Goal: Information Seeking & Learning: Learn about a topic

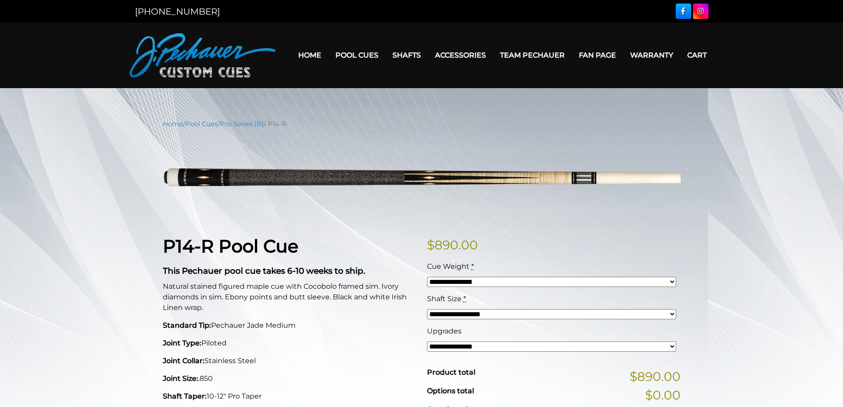
scroll to position [133, 0]
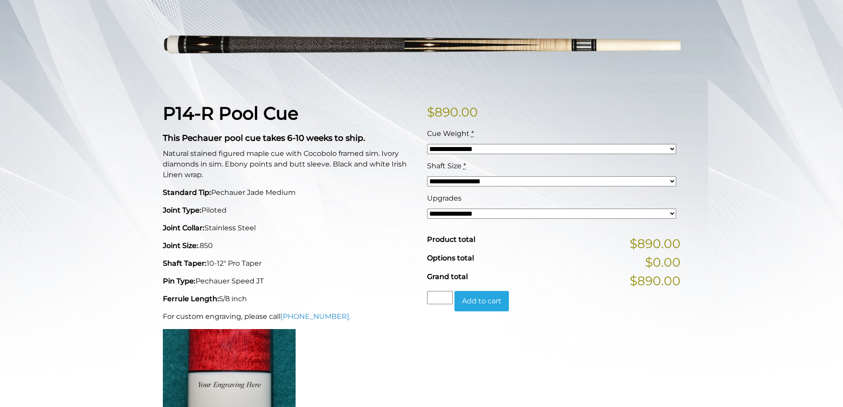
click at [439, 150] on select "**********" at bounding box center [551, 149] width 249 height 10
click at [75, 136] on div "**********" at bounding box center [421, 303] width 843 height 635
click at [439, 151] on select "**********" at bounding box center [551, 149] width 249 height 10
select select "*****"
click at [427, 144] on select "**********" at bounding box center [551, 149] width 249 height 10
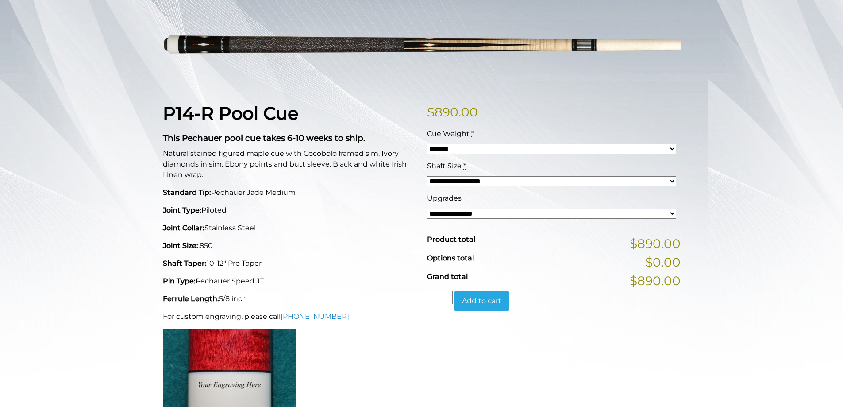
click at [119, 149] on div "**********" at bounding box center [421, 303] width 843 height 635
click at [478, 151] on select "**********" at bounding box center [551, 149] width 249 height 10
click at [115, 151] on div "**********" at bounding box center [421, 303] width 843 height 635
click at [466, 211] on select "**********" at bounding box center [551, 213] width 249 height 10
select select "*****"
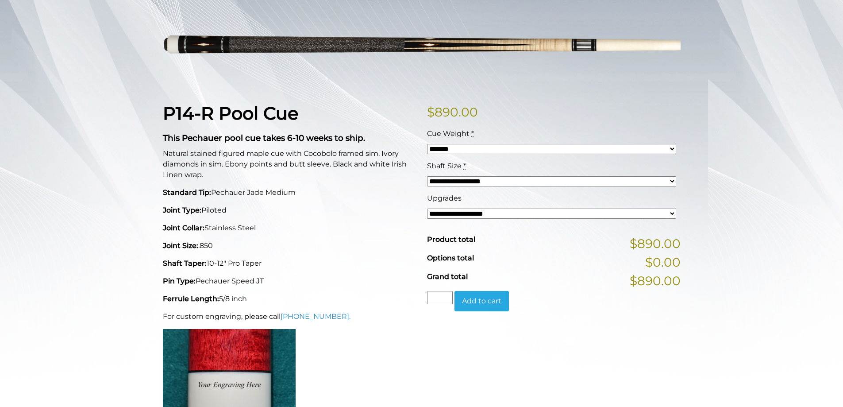
click at [427, 208] on select "**********" at bounding box center [551, 213] width 249 height 10
click at [464, 211] on select "**********" at bounding box center [551, 213] width 249 height 10
select select "*****"
click at [427, 208] on select "**********" at bounding box center [551, 213] width 249 height 10
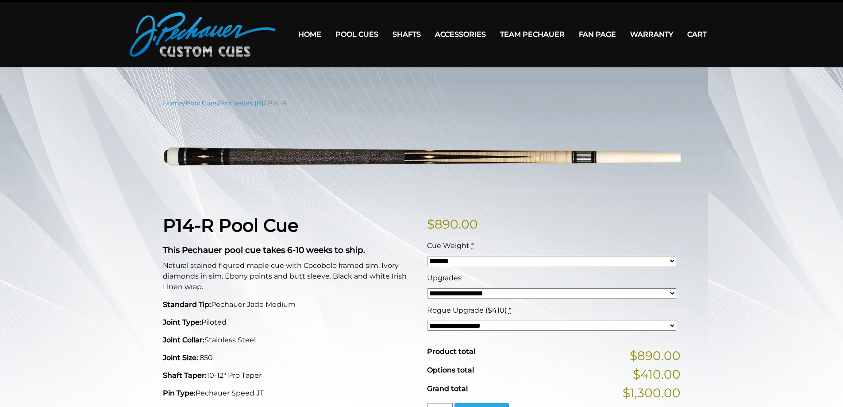
scroll to position [13, 0]
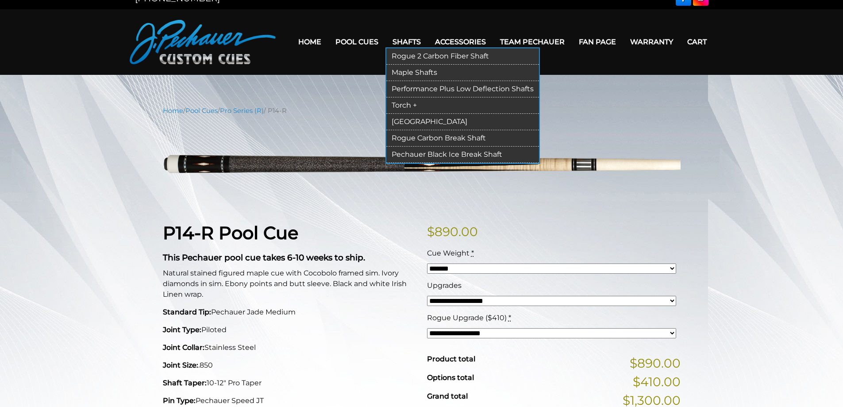
click at [421, 154] on link "Pechauer Black Ice Break Shaft" at bounding box center [462, 154] width 153 height 16
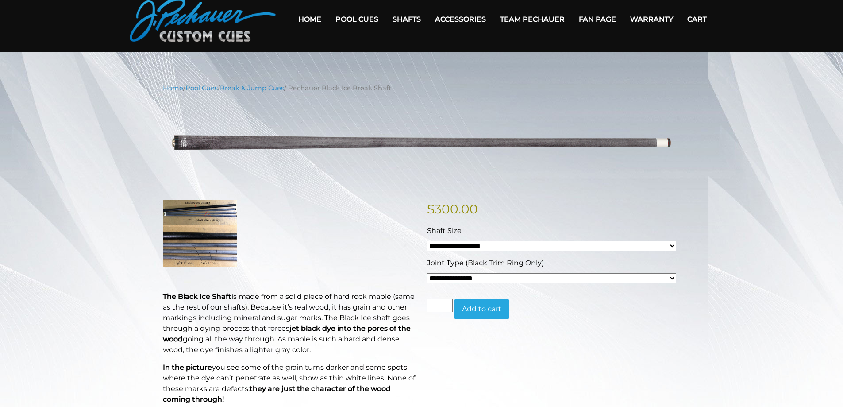
scroll to position [35, 0]
click at [200, 249] on img at bounding box center [200, 233] width 74 height 66
click at [465, 278] on select "**********" at bounding box center [551, 278] width 249 height 10
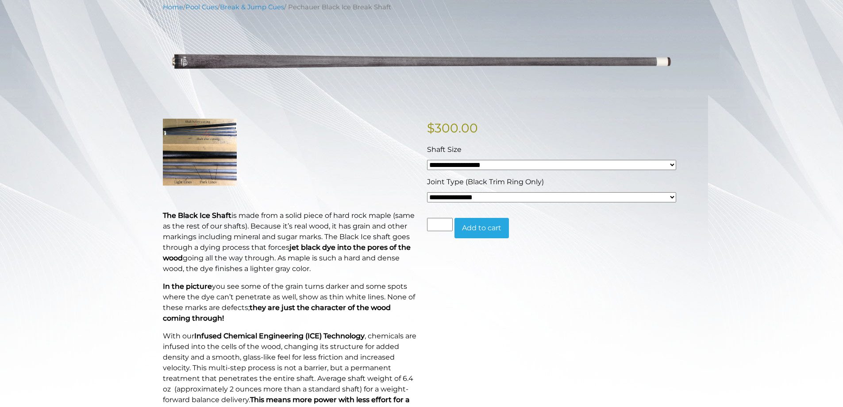
scroll to position [131, 0]
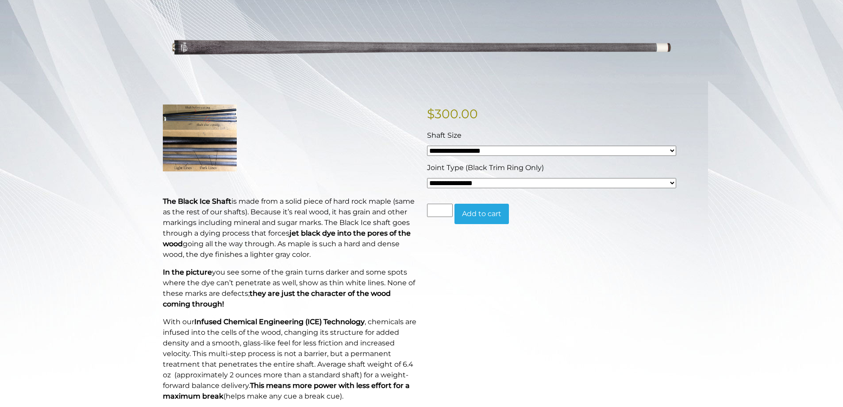
click at [445, 182] on select "**********" at bounding box center [551, 183] width 249 height 10
click at [117, 169] on div "Home / Pool Cues / Break & Jump Cues / Pechauer Black Ice Break Shaft Hover to …" at bounding box center [421, 335] width 843 height 694
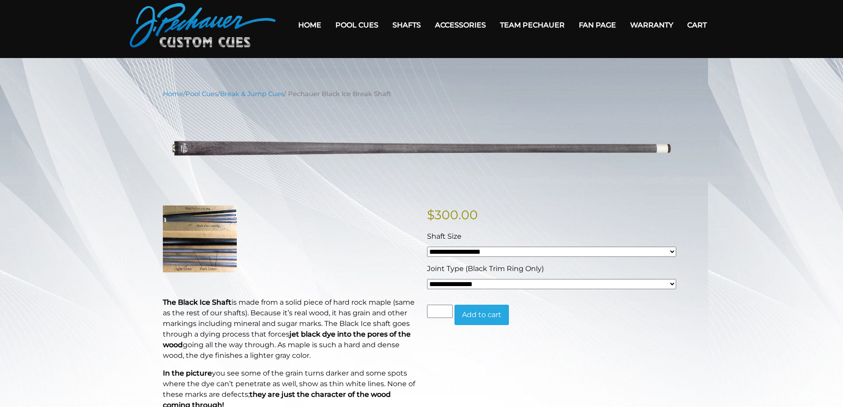
scroll to position [0, 0]
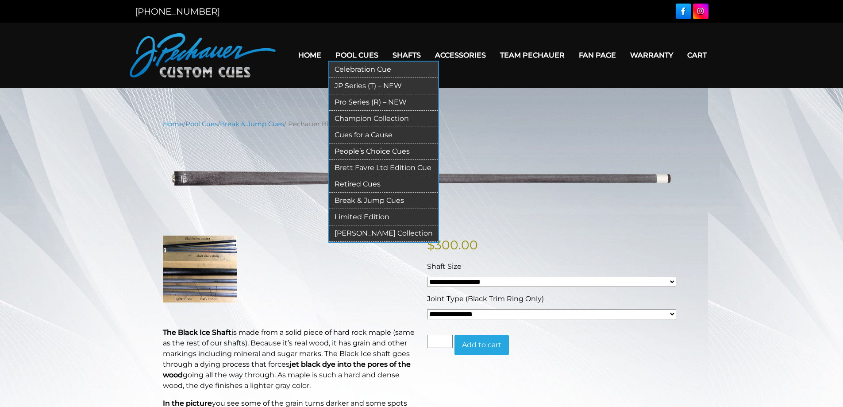
click at [356, 58] on link "Pool Cues" at bounding box center [356, 55] width 57 height 23
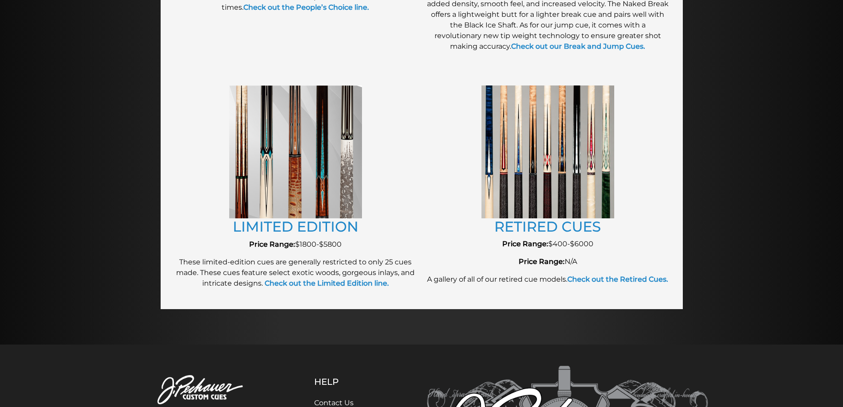
scroll to position [933, 0]
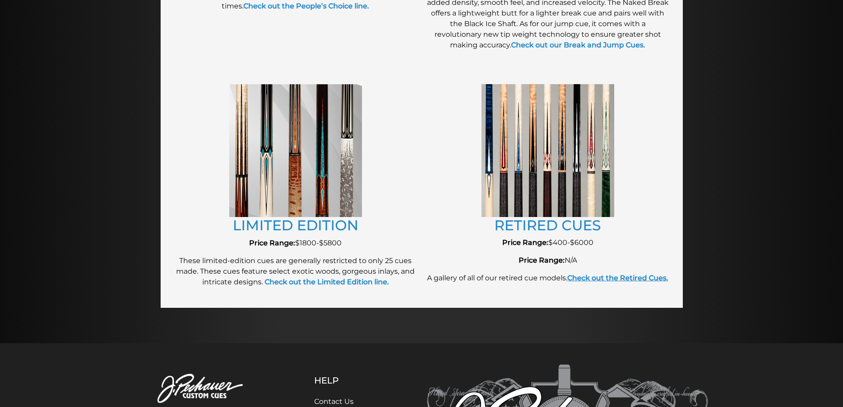
click at [619, 277] on strong "Check out the Retired Cues." at bounding box center [617, 277] width 101 height 8
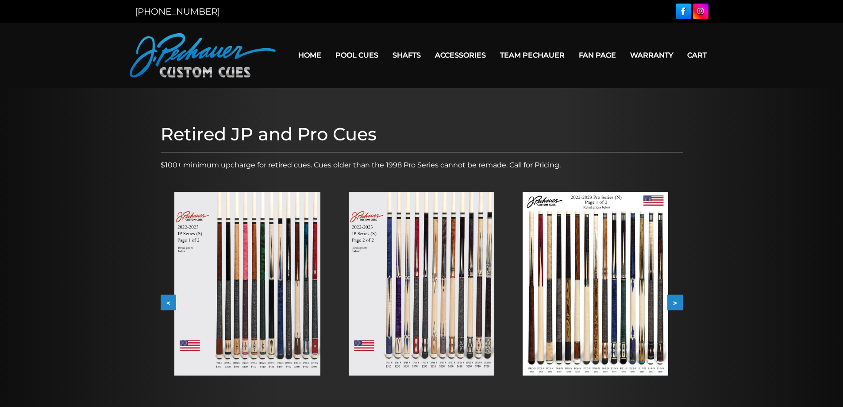
click at [241, 263] on img at bounding box center [247, 284] width 146 height 184
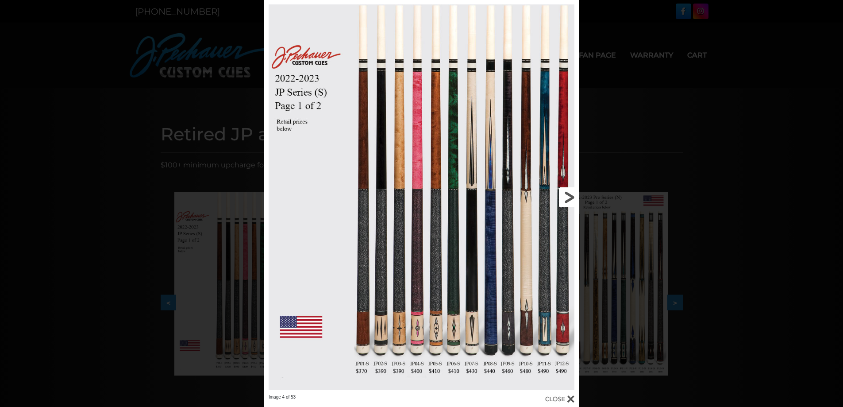
click at [567, 192] on link at bounding box center [508, 197] width 142 height 394
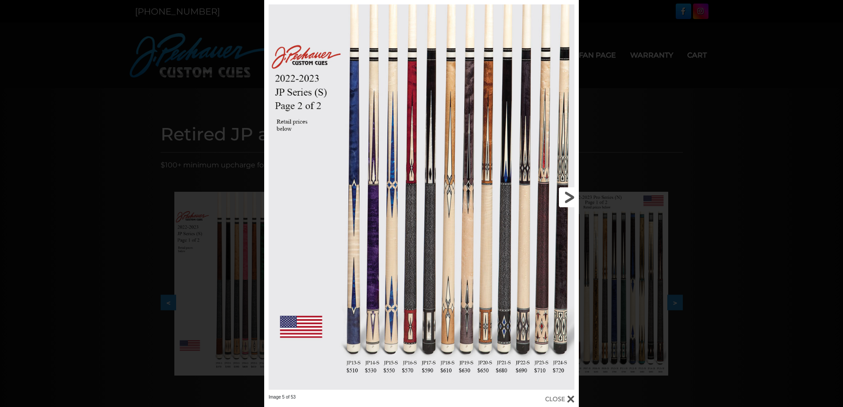
click at [570, 197] on link at bounding box center [508, 197] width 142 height 394
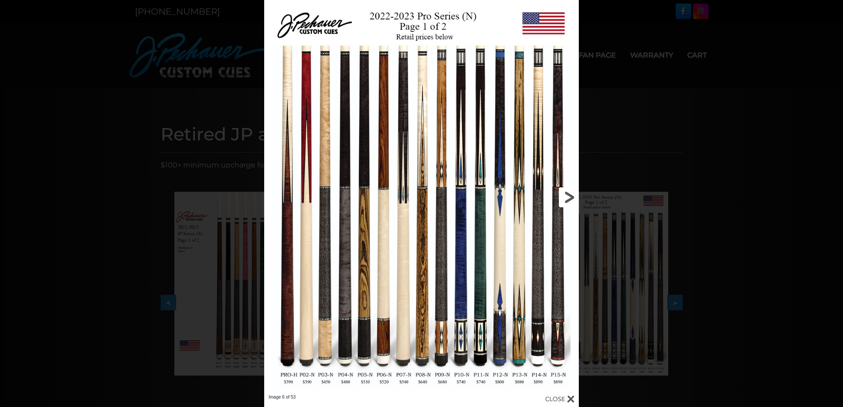
click at [570, 196] on link at bounding box center [508, 197] width 142 height 394
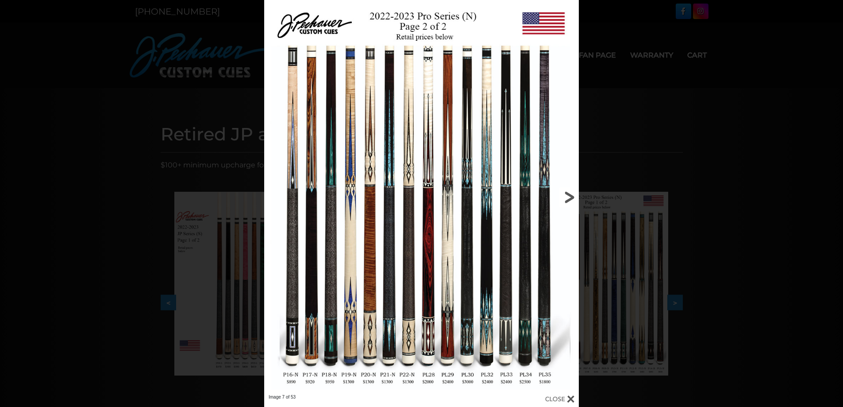
click at [571, 195] on link at bounding box center [508, 197] width 142 height 394
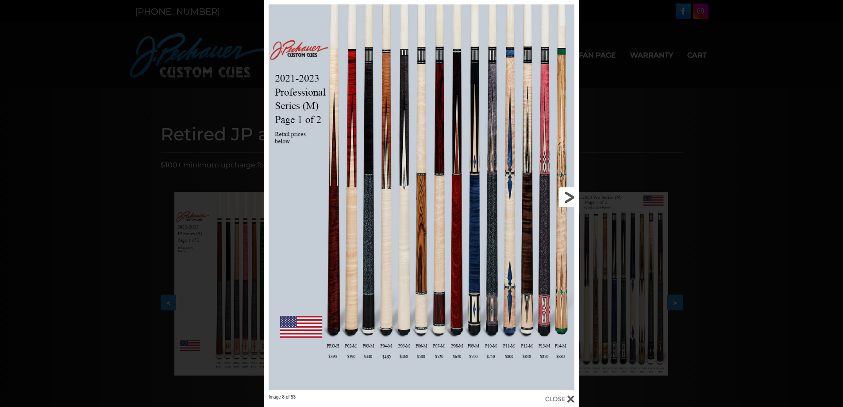
click at [572, 194] on link at bounding box center [508, 197] width 142 height 394
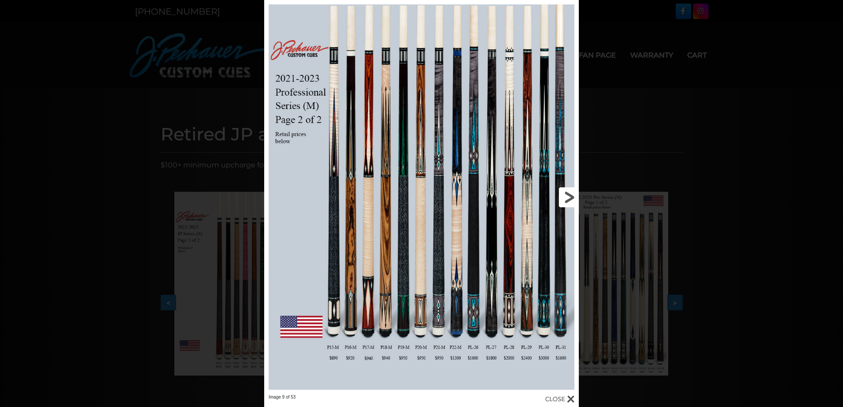
click at [570, 192] on link at bounding box center [508, 197] width 142 height 394
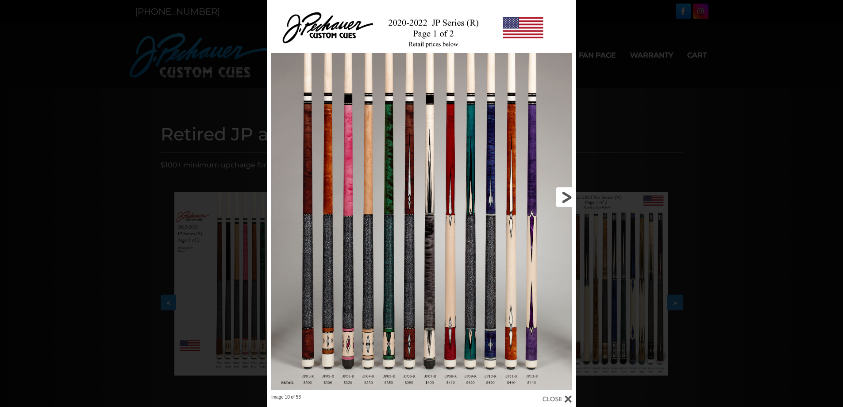
click at [569, 196] on link at bounding box center [506, 197] width 139 height 394
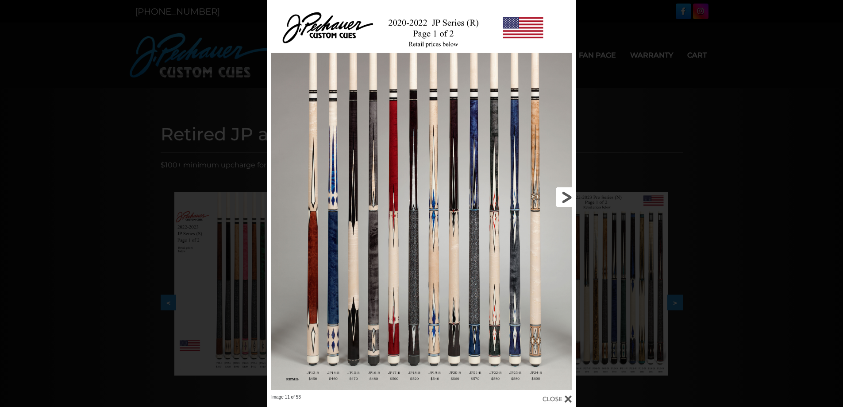
click at [569, 196] on link at bounding box center [506, 197] width 139 height 394
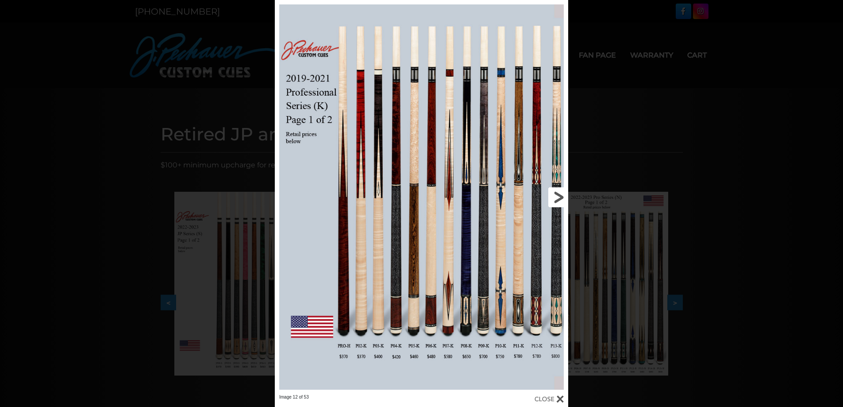
click at [559, 192] on link at bounding box center [502, 197] width 132 height 394
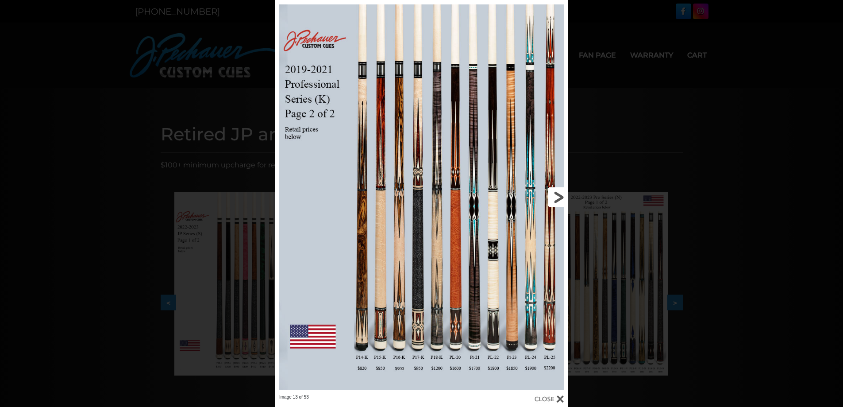
click at [558, 194] on link at bounding box center [502, 197] width 132 height 394
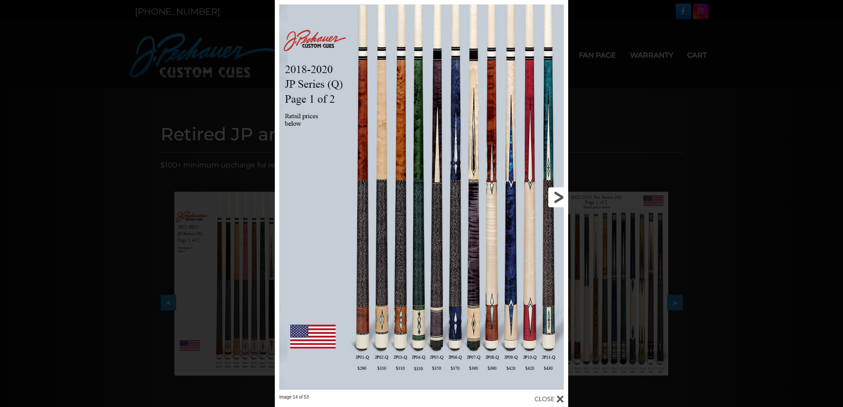
click at [557, 192] on link at bounding box center [502, 197] width 132 height 394
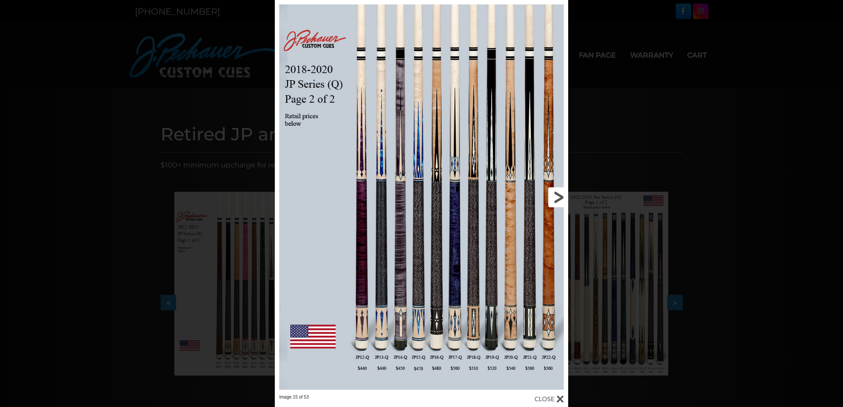
click at [557, 185] on link at bounding box center [502, 197] width 132 height 394
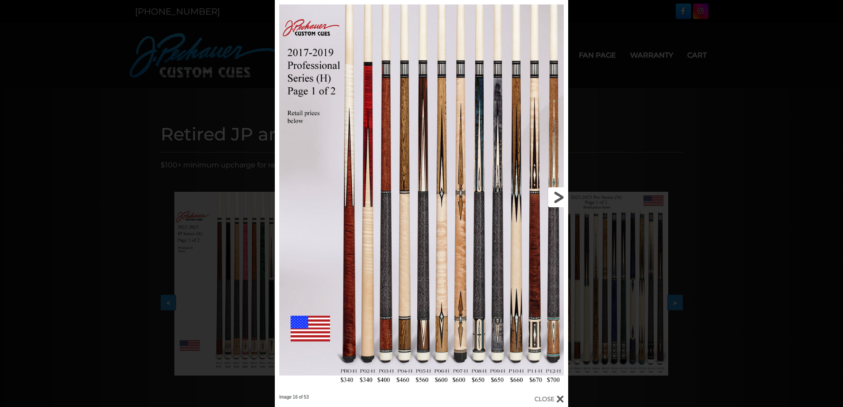
click at [557, 185] on link at bounding box center [502, 197] width 132 height 394
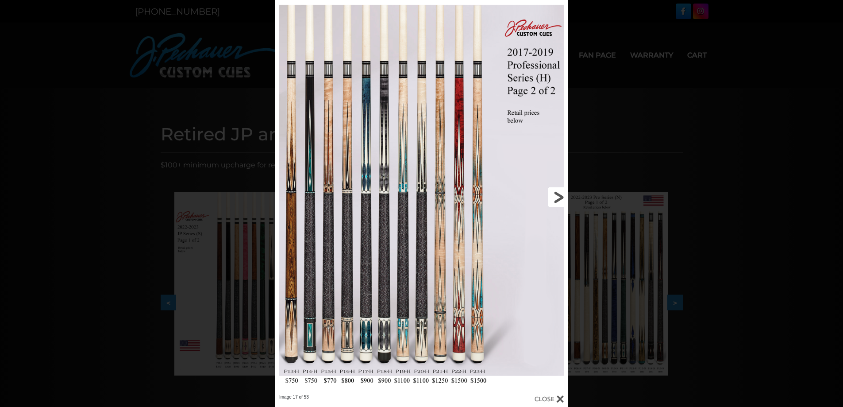
click at [557, 185] on link at bounding box center [502, 197] width 132 height 394
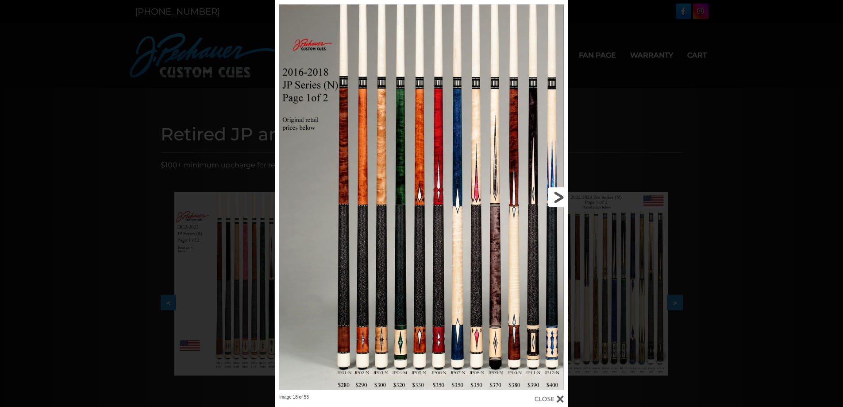
click at [552, 198] on link at bounding box center [502, 197] width 132 height 394
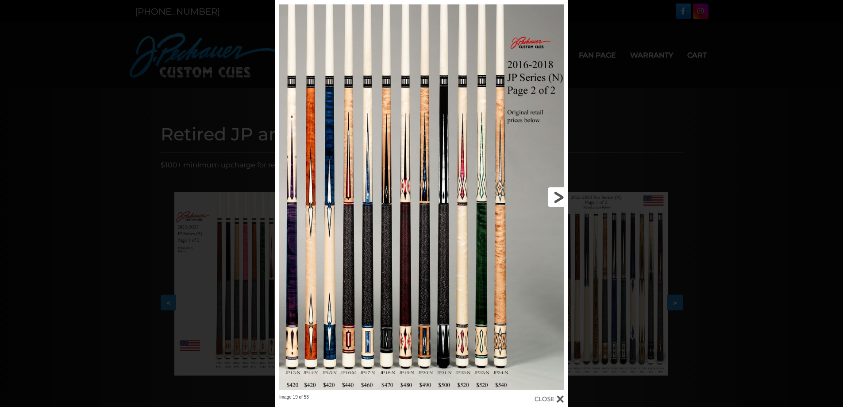
click at [552, 198] on link at bounding box center [502, 197] width 132 height 394
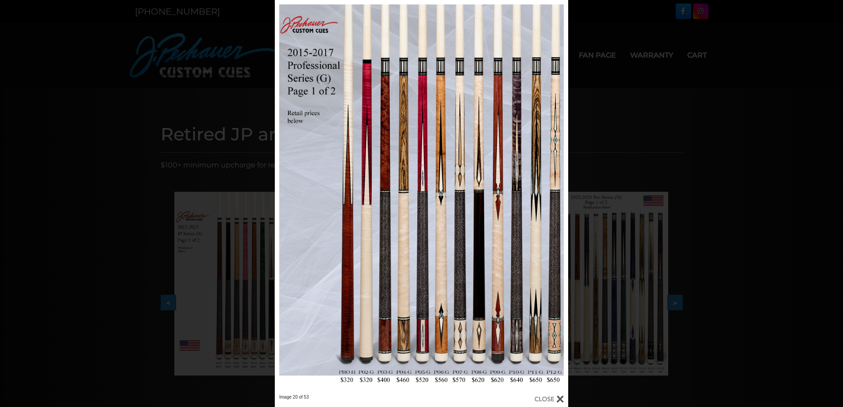
click at [558, 195] on link at bounding box center [502, 197] width 132 height 394
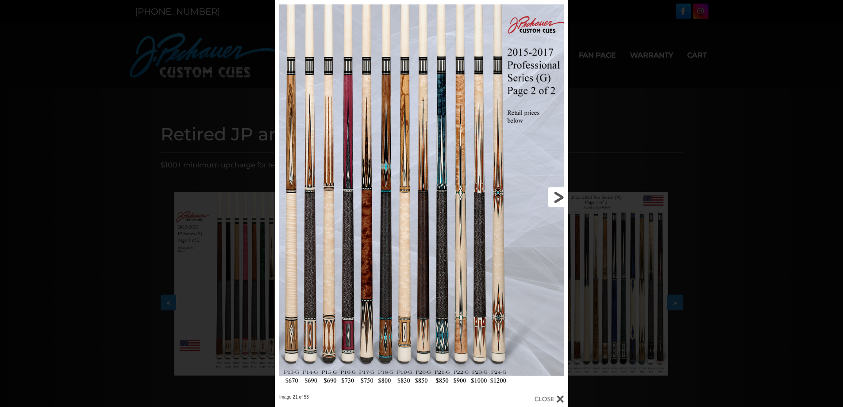
click at [558, 190] on link at bounding box center [502, 197] width 132 height 394
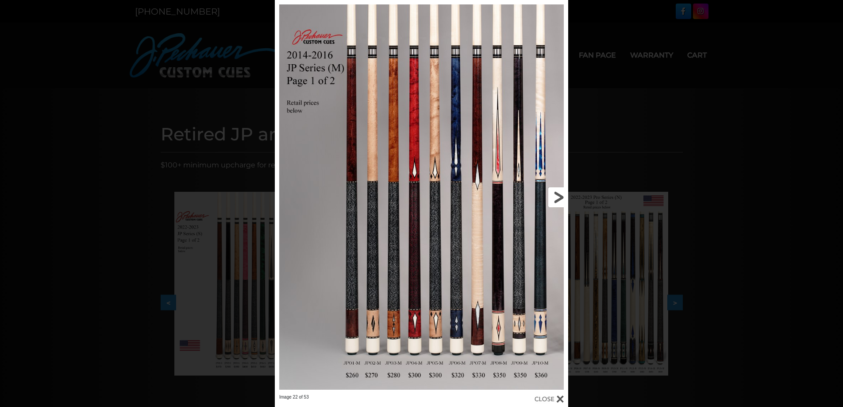
click at [558, 190] on link at bounding box center [502, 197] width 132 height 394
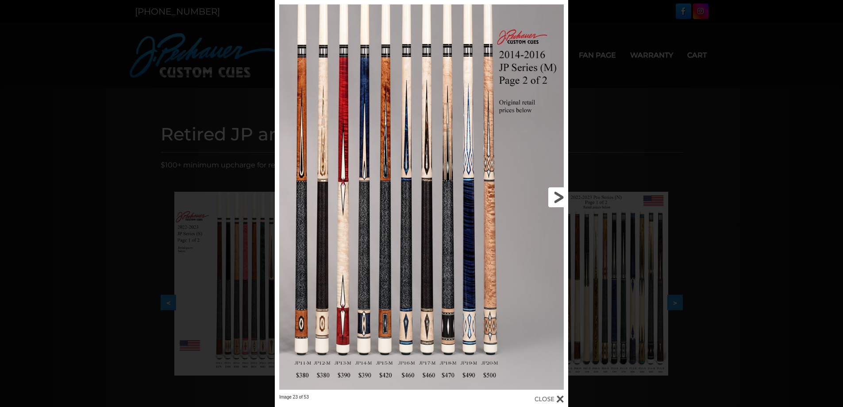
click at [558, 190] on link at bounding box center [502, 197] width 132 height 394
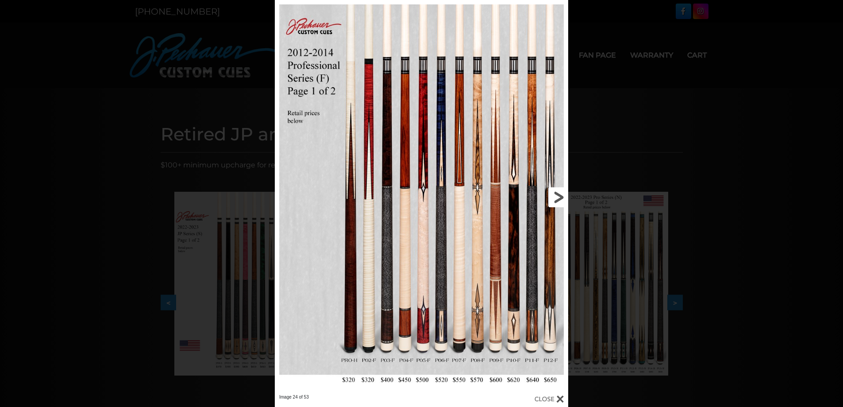
click at [558, 190] on link at bounding box center [502, 197] width 132 height 394
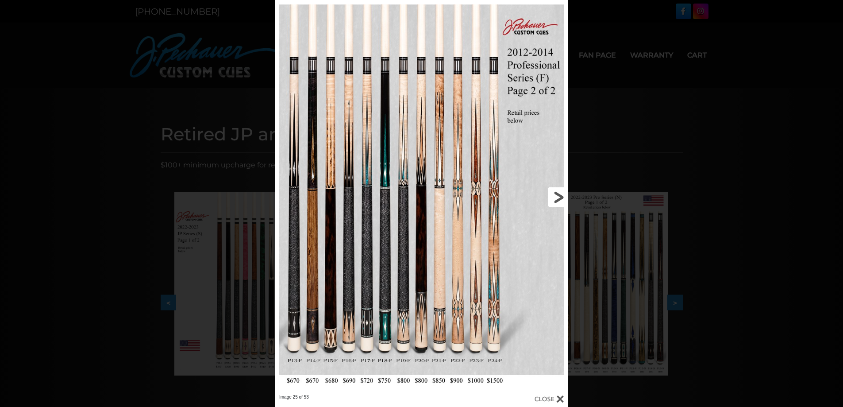
click at [558, 190] on link at bounding box center [502, 197] width 132 height 394
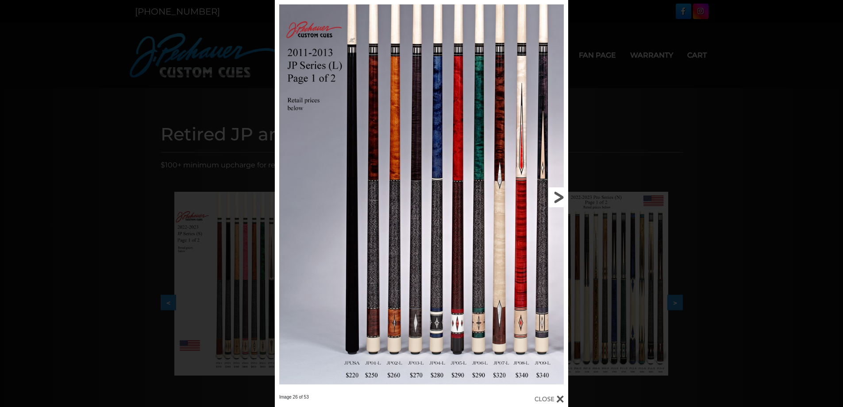
click at [558, 190] on link at bounding box center [502, 197] width 132 height 394
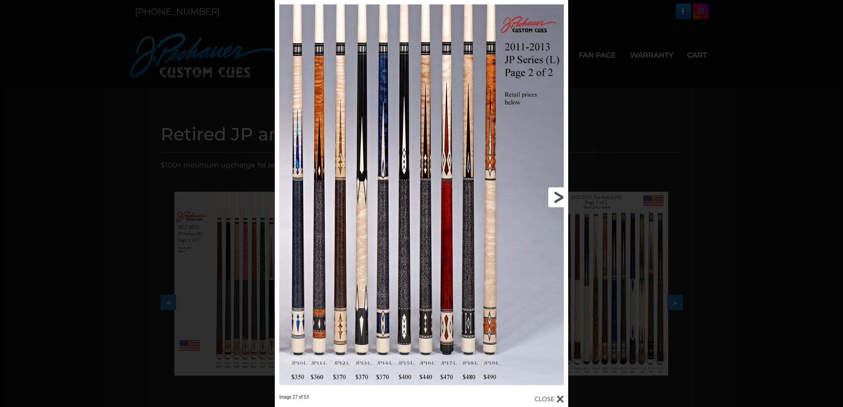
click at [558, 190] on link at bounding box center [502, 197] width 132 height 394
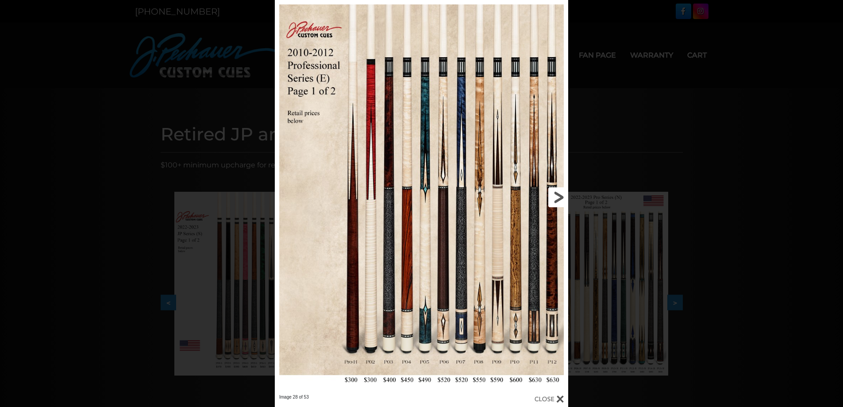
click at [558, 190] on link at bounding box center [502, 197] width 132 height 394
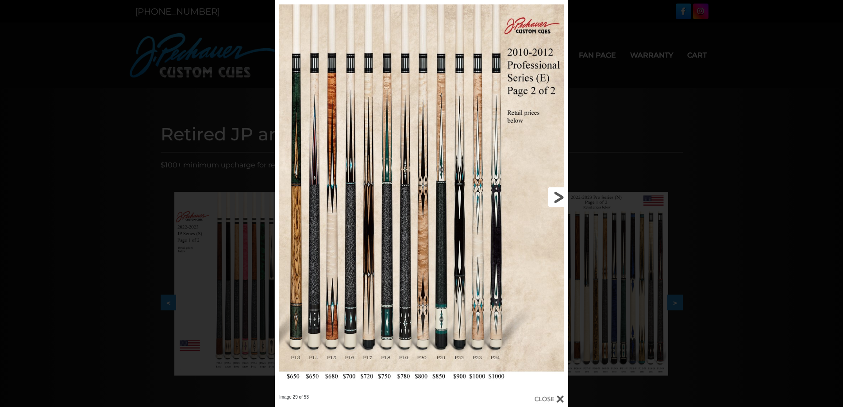
click at [558, 190] on link at bounding box center [502, 197] width 132 height 394
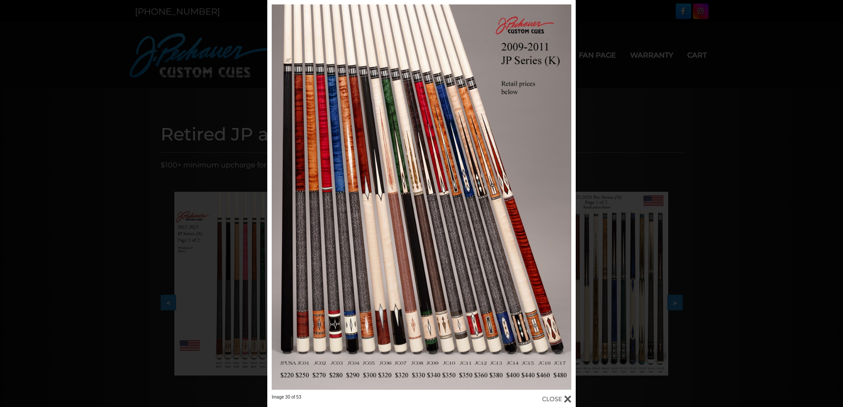
click at [562, 196] on link at bounding box center [506, 197] width 139 height 394
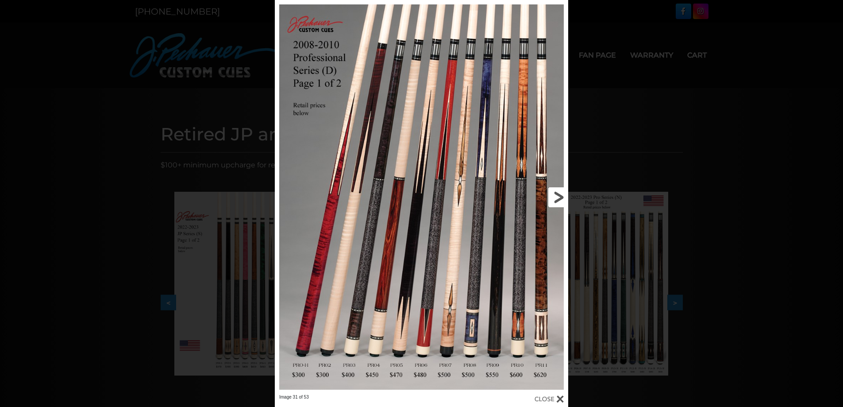
click at [562, 197] on link at bounding box center [502, 197] width 132 height 394
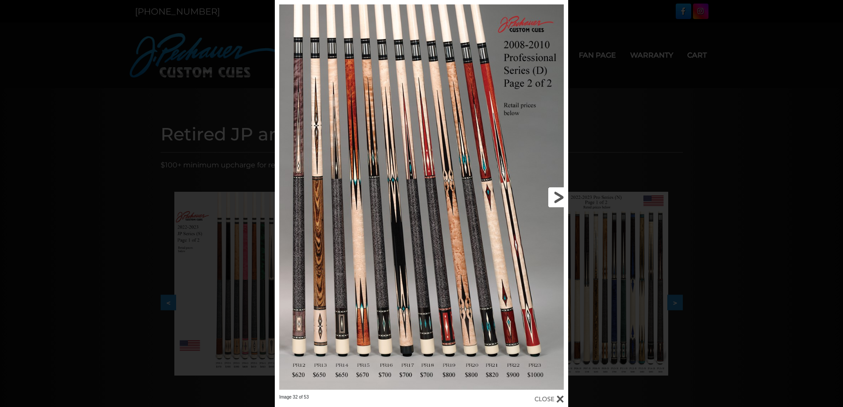
click at [562, 196] on link at bounding box center [502, 197] width 132 height 394
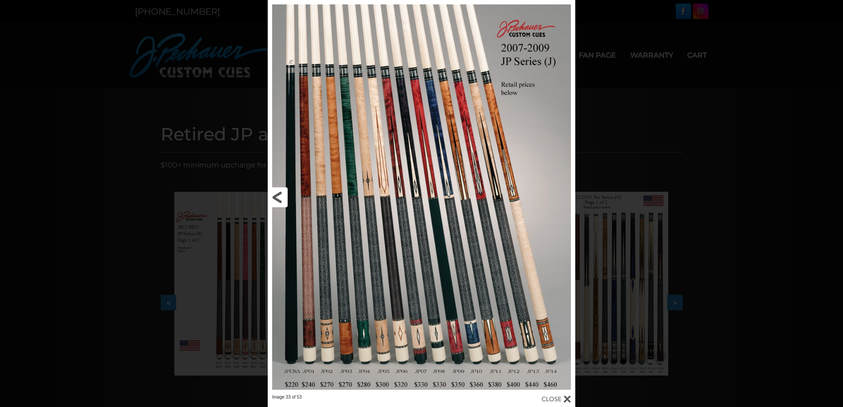
click at [285, 196] on link at bounding box center [337, 197] width 138 height 394
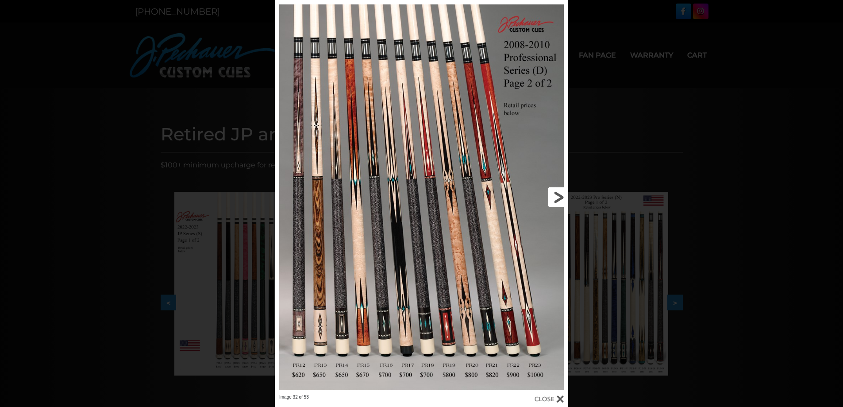
click at [553, 196] on link at bounding box center [502, 197] width 132 height 394
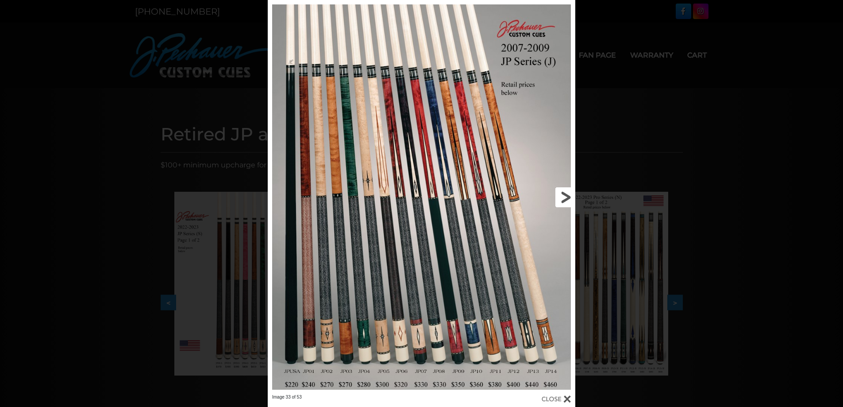
click at [567, 198] on link at bounding box center [506, 197] width 138 height 394
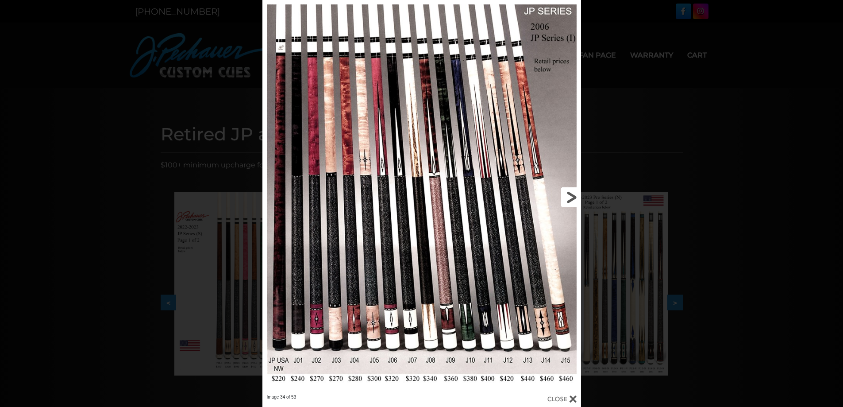
click at [566, 198] on link at bounding box center [509, 197] width 143 height 394
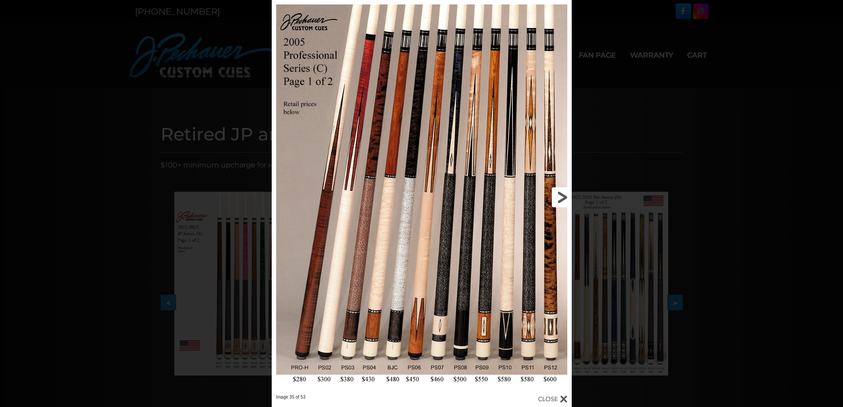
click at [566, 198] on link at bounding box center [503, 197] width 135 height 394
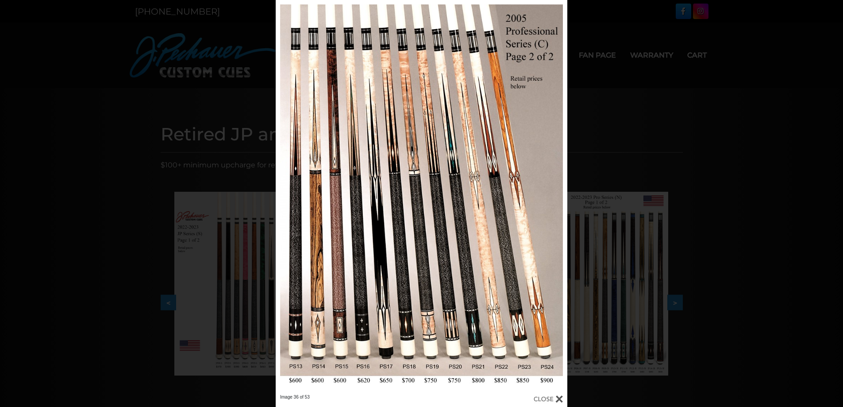
click at [567, 199] on link at bounding box center [501, 197] width 131 height 394
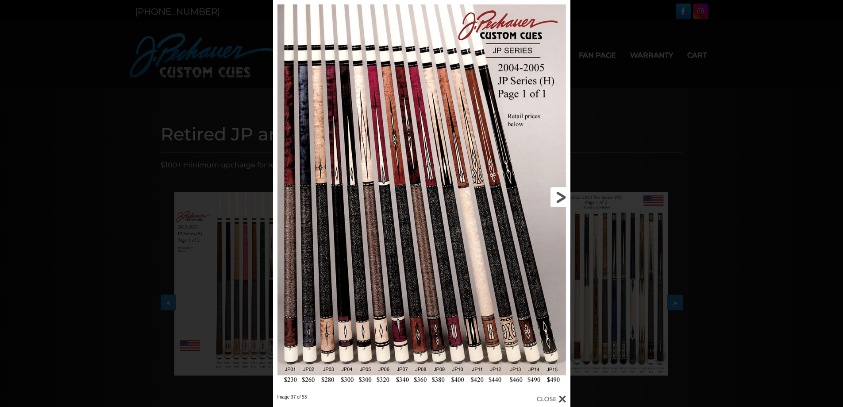
click at [567, 200] on link at bounding box center [503, 197] width 134 height 394
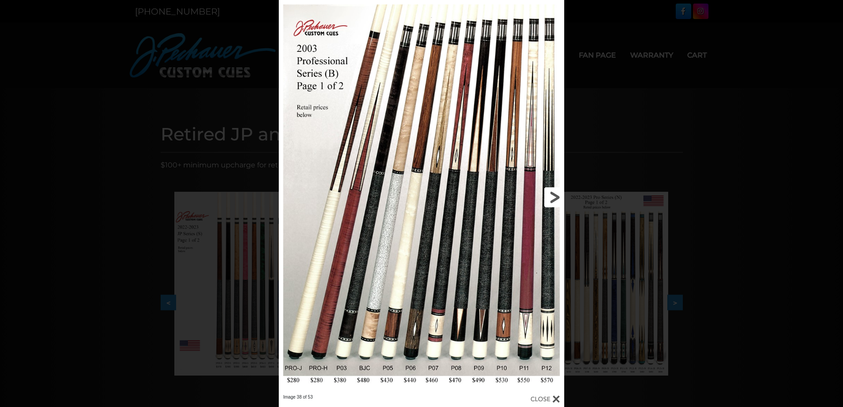
click at [558, 200] on link at bounding box center [500, 197] width 128 height 394
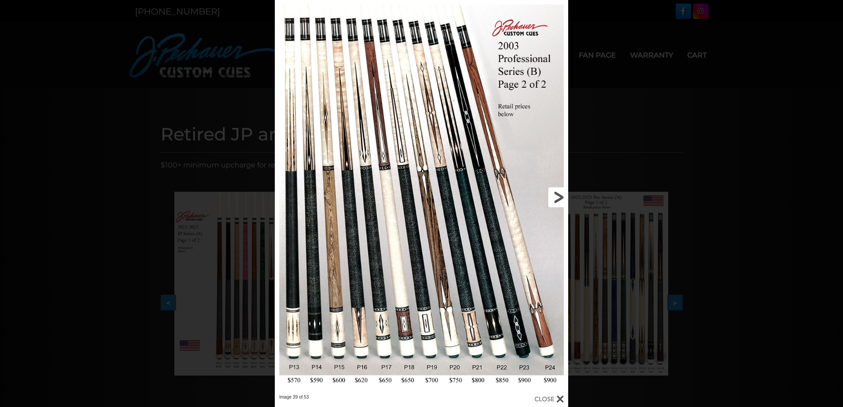
click at [558, 200] on link at bounding box center [502, 197] width 132 height 394
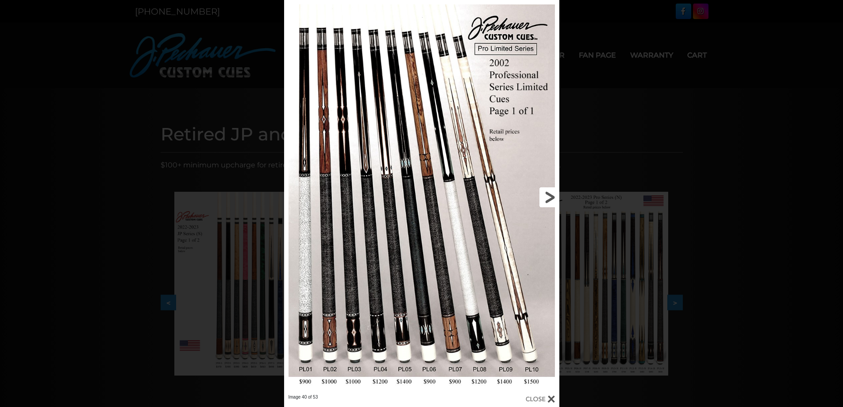
click at [558, 200] on link at bounding box center [497, 197] width 124 height 394
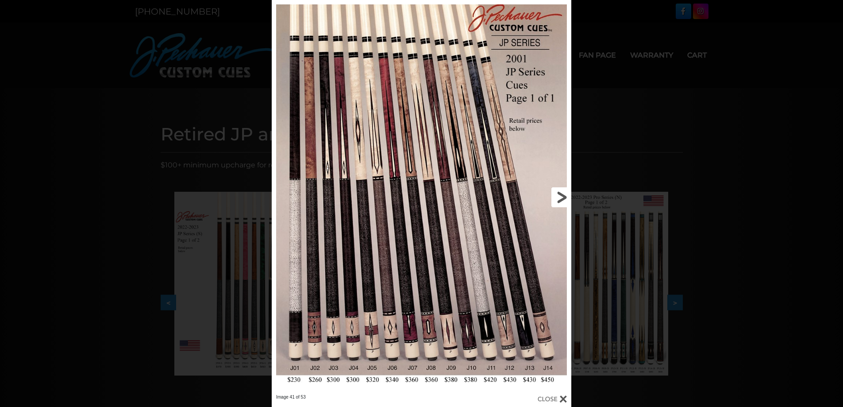
click at [558, 200] on link at bounding box center [503, 197] width 135 height 394
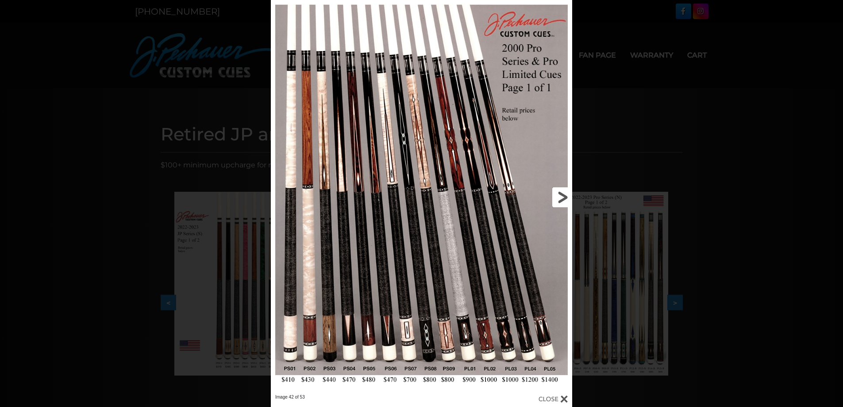
click at [558, 200] on link at bounding box center [504, 197] width 135 height 394
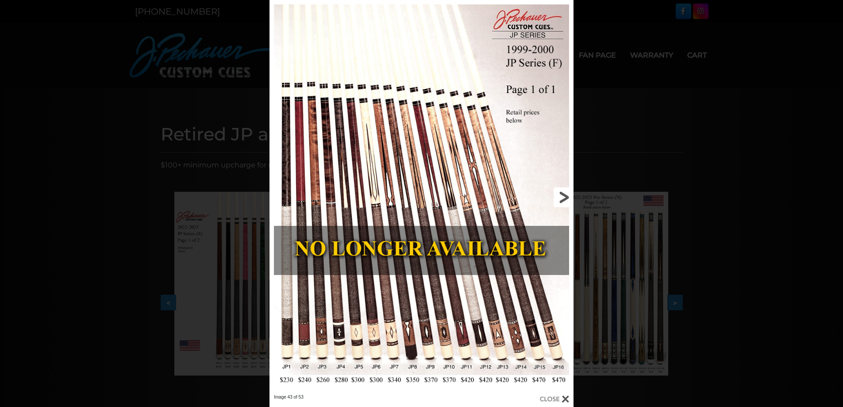
click at [558, 200] on link at bounding box center [505, 197] width 137 height 394
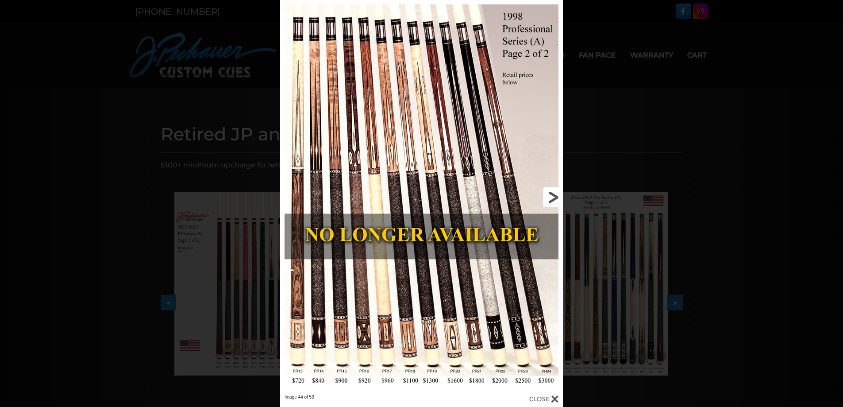
click at [558, 200] on link at bounding box center [498, 197] width 127 height 394
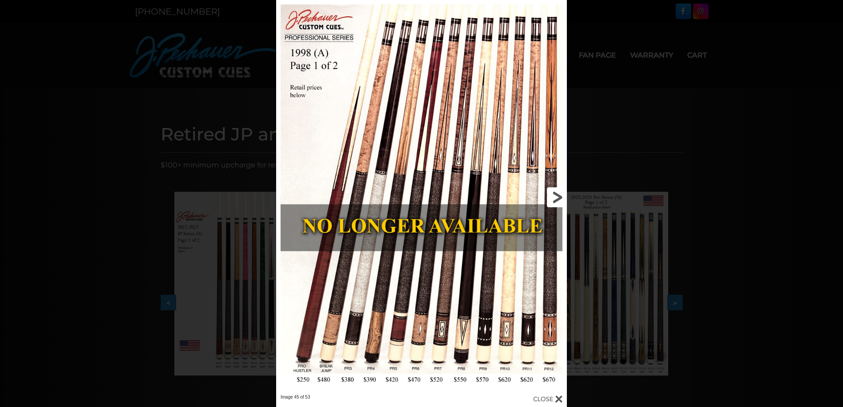
click at [558, 200] on link at bounding box center [501, 197] width 131 height 394
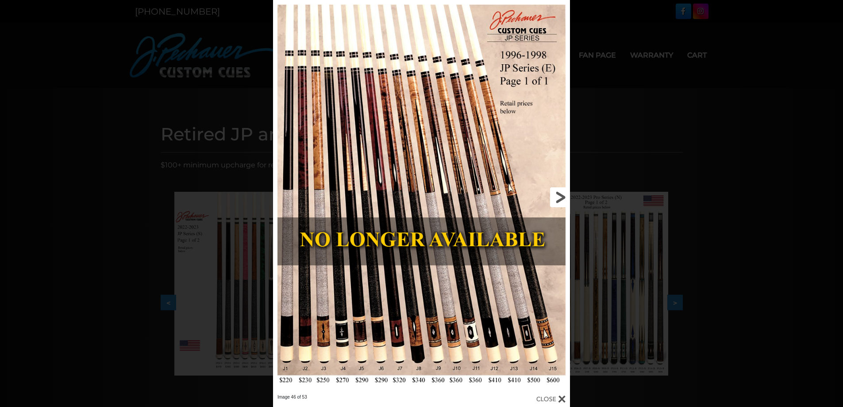
click at [558, 200] on link at bounding box center [503, 197] width 134 height 394
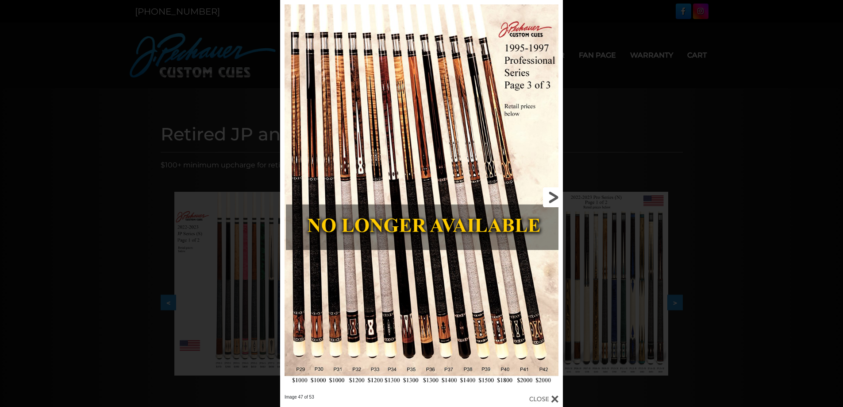
click at [558, 200] on link at bounding box center [498, 197] width 127 height 394
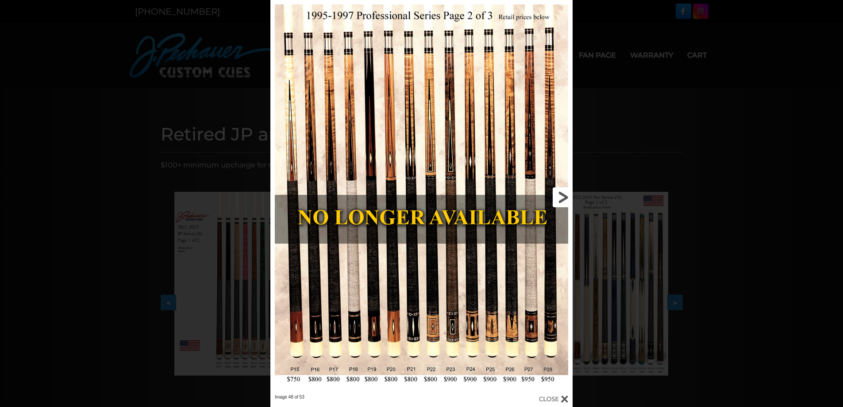
click at [558, 200] on link at bounding box center [505, 197] width 136 height 394
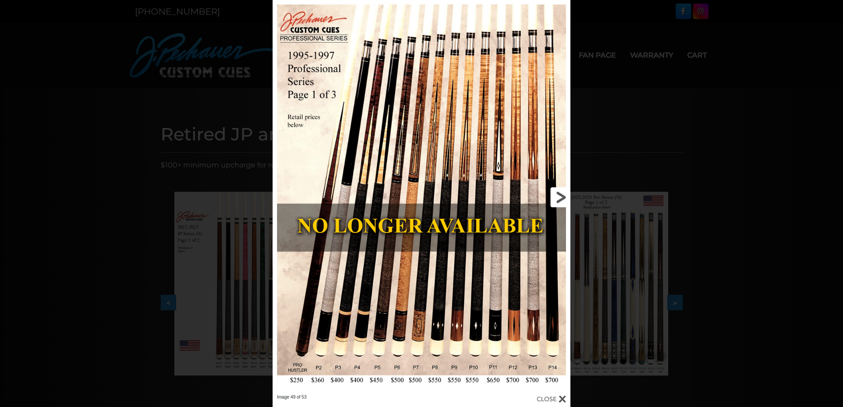
click at [558, 200] on link at bounding box center [503, 197] width 134 height 394
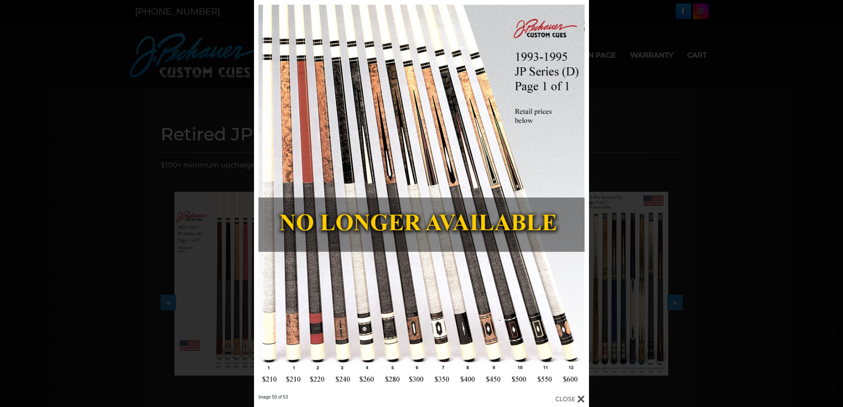
click at [142, 198] on div "Image 50 of 53" at bounding box center [421, 203] width 843 height 407
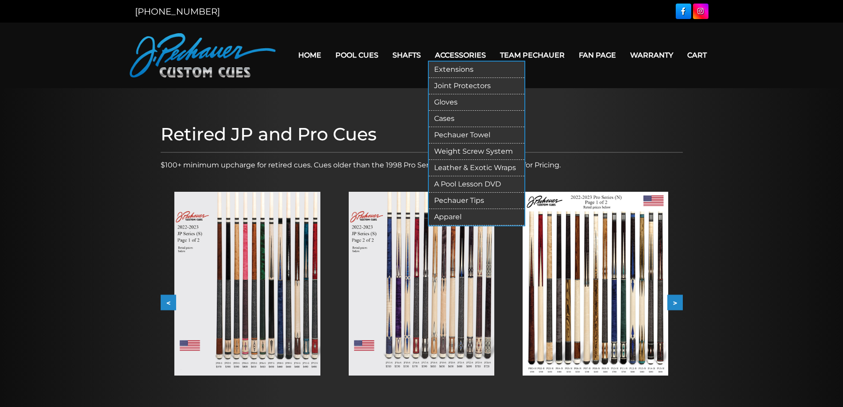
click at [462, 169] on link "Leather & Exotic Wraps" at bounding box center [477, 168] width 96 height 16
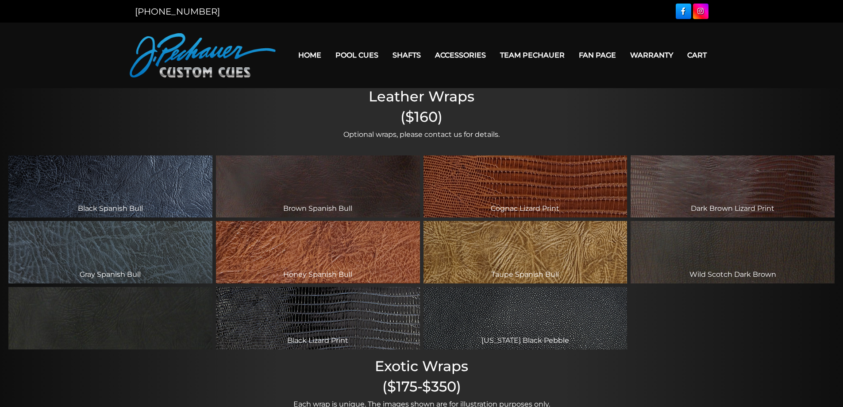
click at [95, 308] on div "Black Oil Tanned Spanish Bull (Soft Matte Finish)" at bounding box center [110, 318] width 204 height 62
click at [461, 319] on div "[US_STATE] Black Pebble" at bounding box center [525, 318] width 204 height 62
click at [667, 257] on div "Wild Scotch Dark Brown" at bounding box center [732, 252] width 204 height 62
click at [691, 194] on div "Dark Brown Lizard Print" at bounding box center [732, 186] width 204 height 62
click at [576, 188] on div "Cognac Lizard Print" at bounding box center [525, 186] width 204 height 62
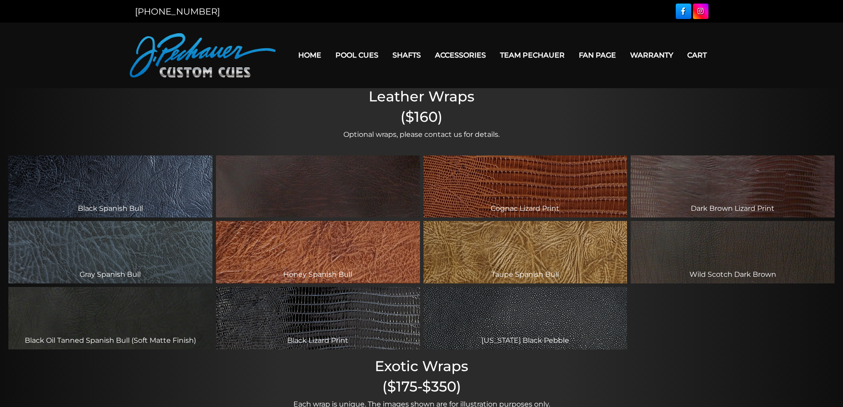
click at [357, 180] on div "Brown Spanish Bull" at bounding box center [318, 186] width 204 height 62
click at [143, 308] on div "Black Oil Tanned Spanish Bull (Soft Matte Finish)" at bounding box center [110, 318] width 204 height 62
click at [536, 330] on div "Florida Black Pebble" at bounding box center [525, 318] width 204 height 62
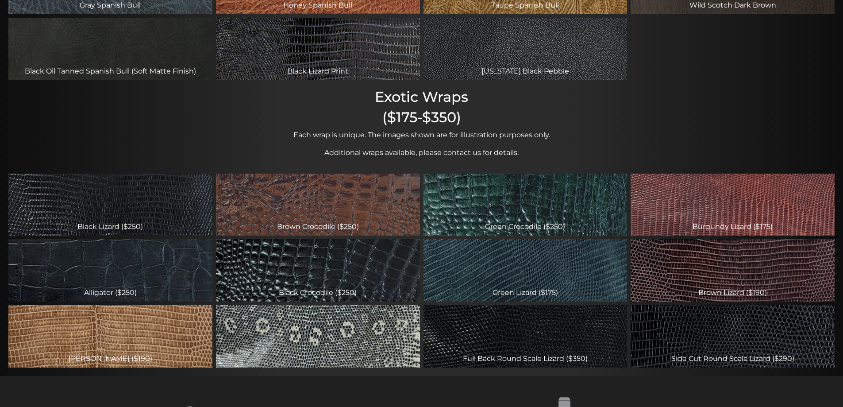
scroll to position [253, 0]
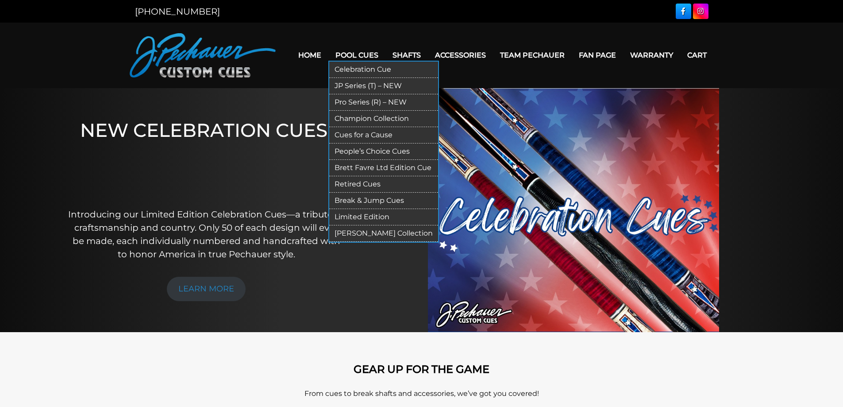
click at [361, 184] on link "Retired Cues" at bounding box center [383, 184] width 109 height 16
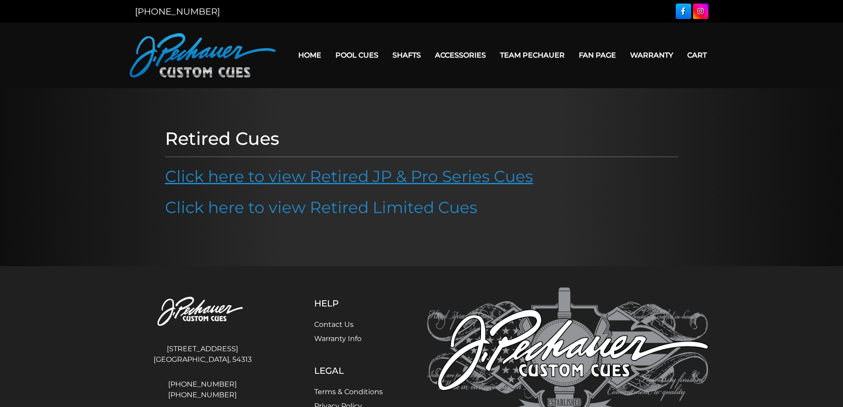
click at [308, 176] on link "Click here to view Retired JP & Pro Series Cues" at bounding box center [349, 175] width 368 height 19
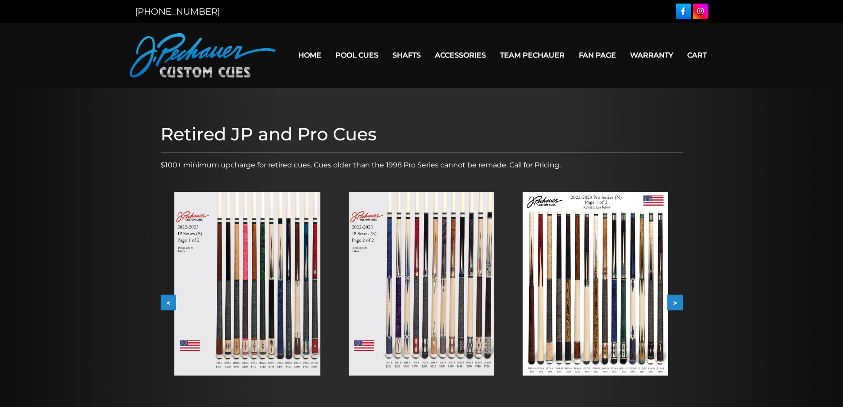
click at [282, 250] on img at bounding box center [247, 284] width 146 height 184
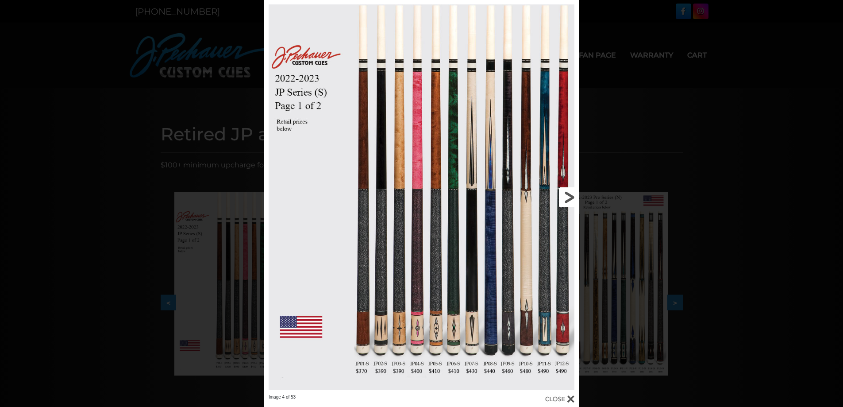
click at [567, 193] on link at bounding box center [508, 197] width 142 height 394
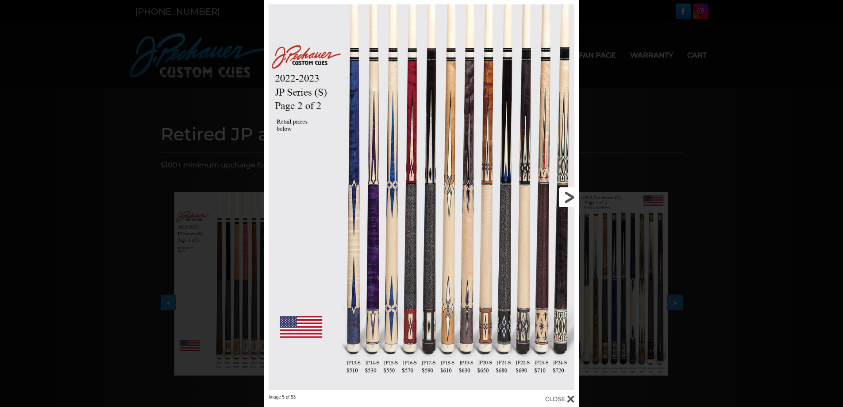
click at [568, 192] on link at bounding box center [508, 197] width 142 height 394
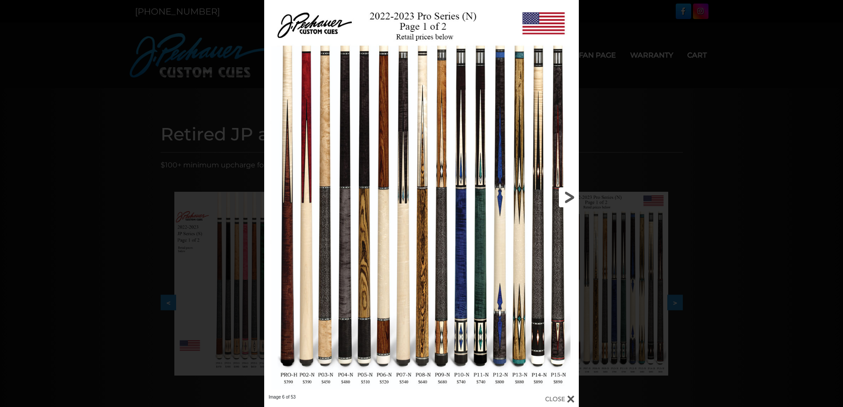
click at [568, 192] on link at bounding box center [508, 197] width 142 height 394
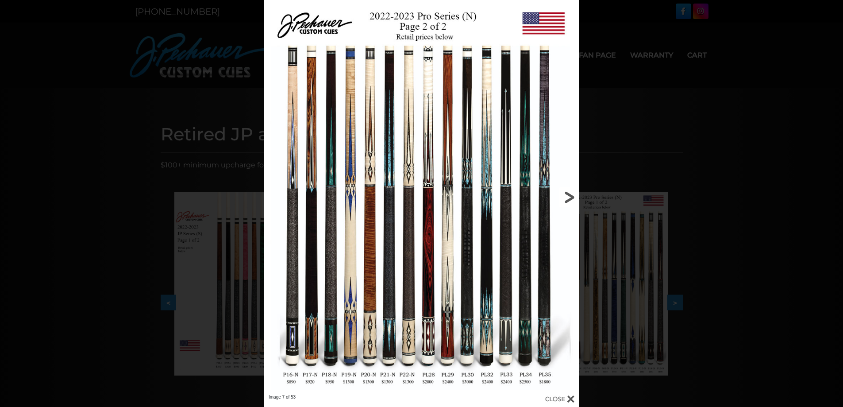
click at [568, 191] on link at bounding box center [508, 197] width 142 height 394
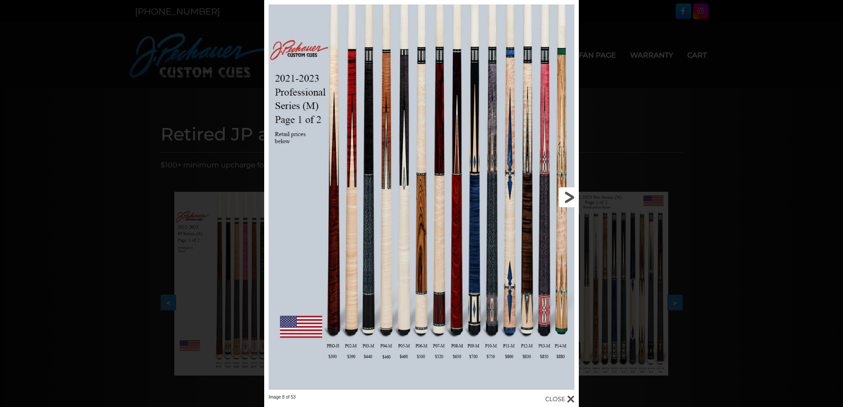
click at [568, 191] on link at bounding box center [508, 197] width 142 height 394
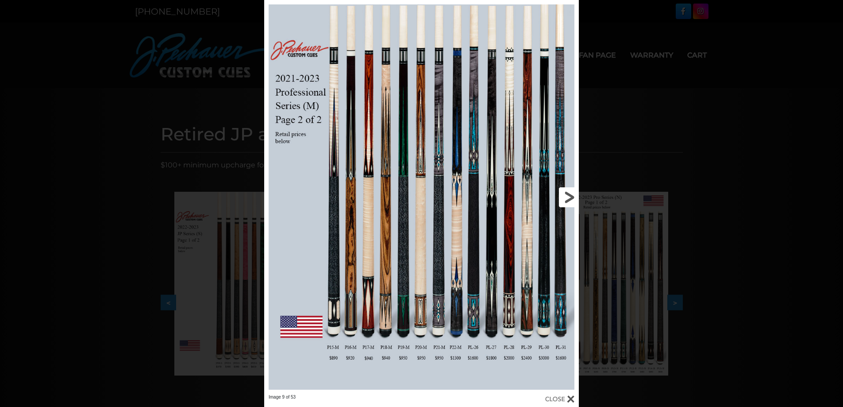
click at [569, 191] on link at bounding box center [508, 197] width 142 height 394
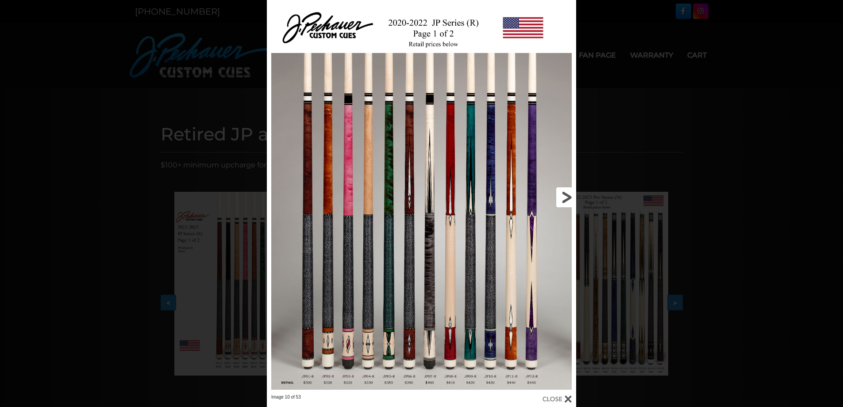
click at [569, 191] on link at bounding box center [506, 197] width 139 height 394
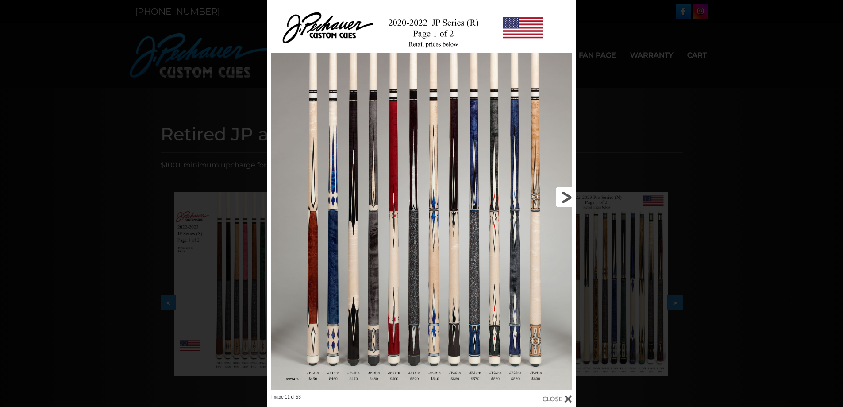
click at [569, 191] on link at bounding box center [506, 197] width 139 height 394
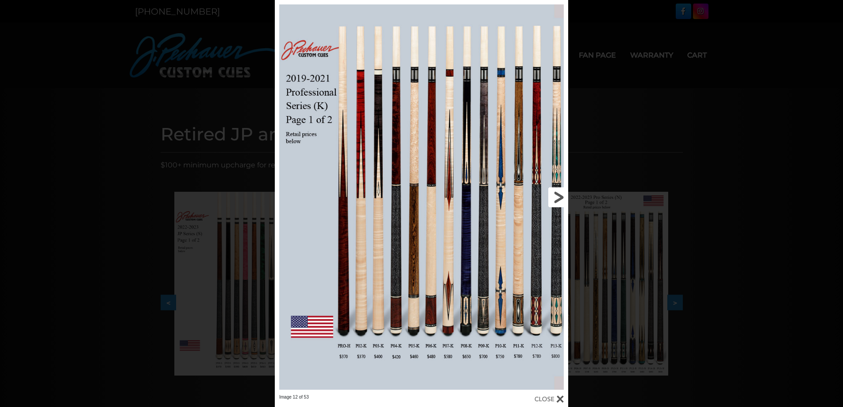
click at [565, 198] on link at bounding box center [502, 197] width 132 height 394
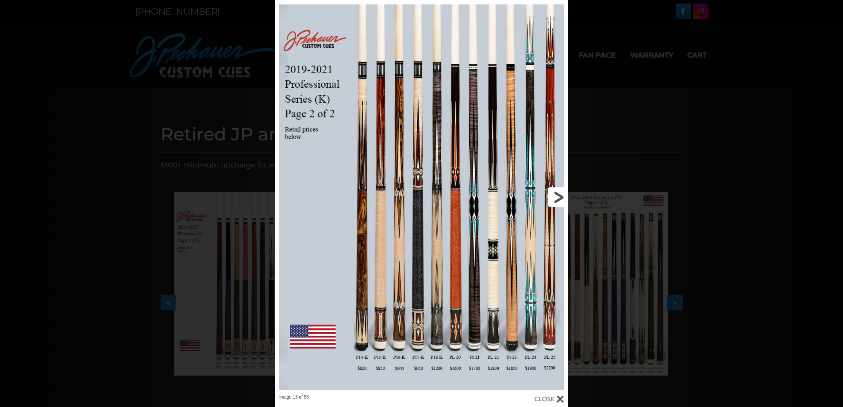
click at [553, 195] on link at bounding box center [502, 197] width 132 height 394
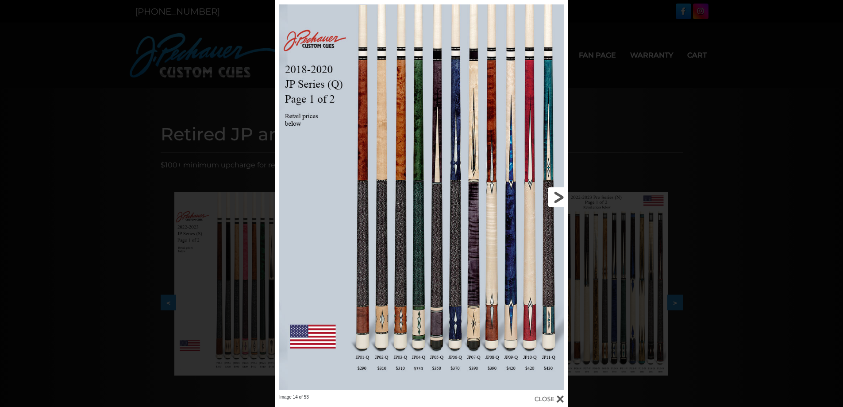
click at [553, 195] on link at bounding box center [502, 197] width 132 height 394
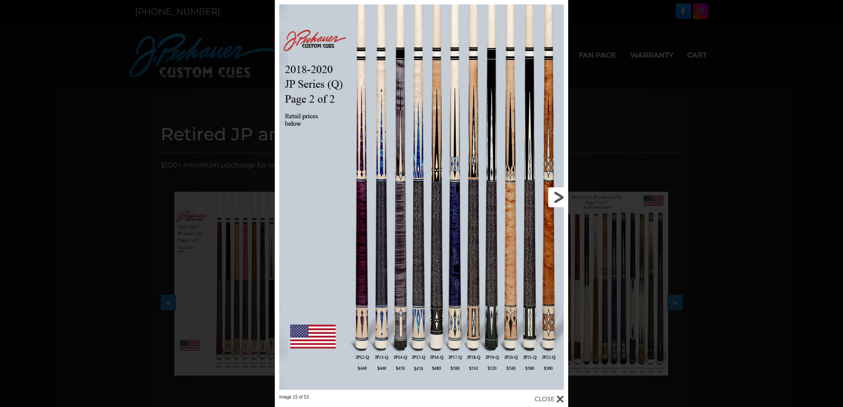
click at [553, 195] on link at bounding box center [502, 197] width 132 height 394
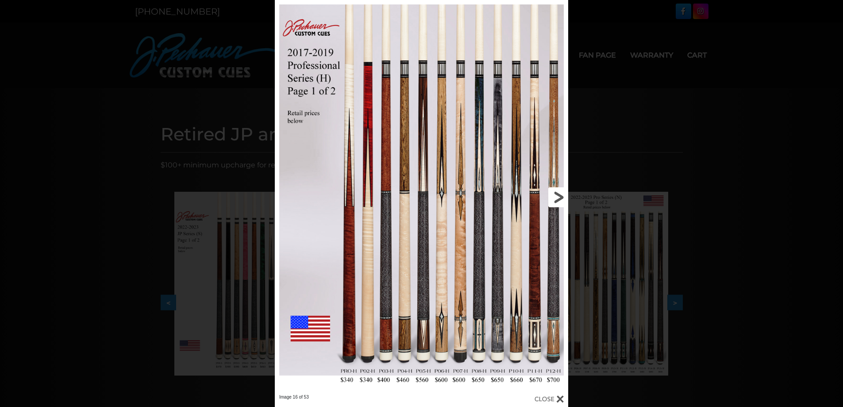
click at [553, 195] on link at bounding box center [502, 197] width 132 height 394
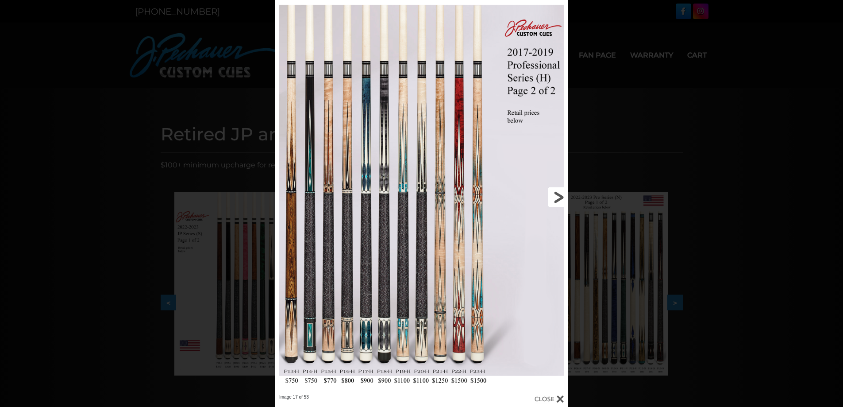
click at [553, 195] on link at bounding box center [502, 197] width 132 height 394
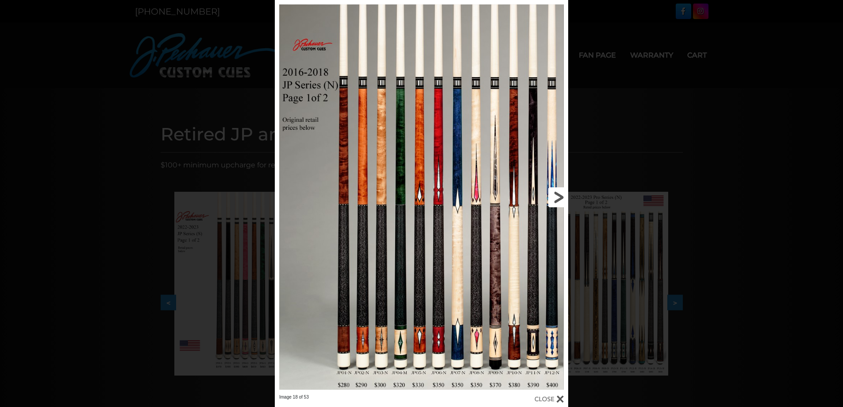
click at [553, 195] on link at bounding box center [502, 197] width 132 height 394
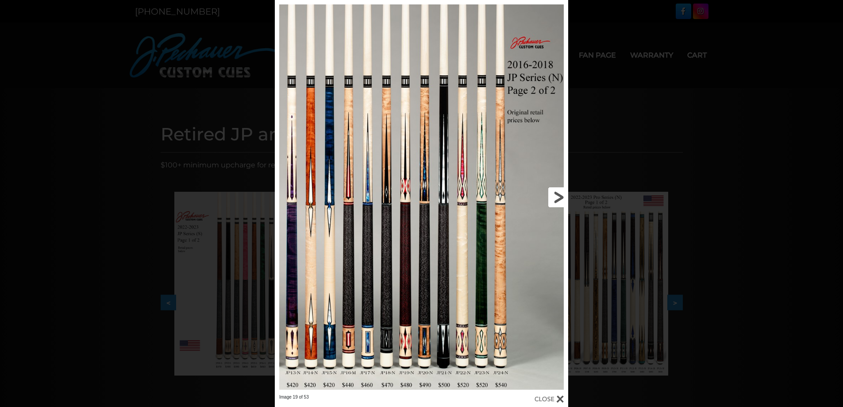
click at [553, 195] on link at bounding box center [502, 197] width 132 height 394
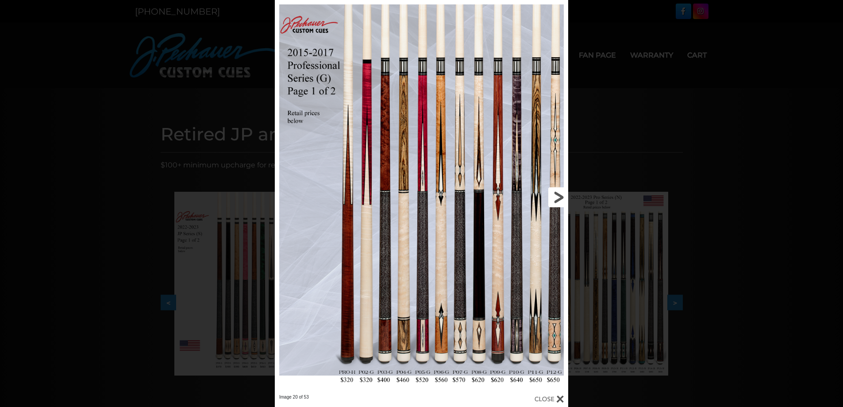
click at [553, 195] on link at bounding box center [502, 197] width 132 height 394
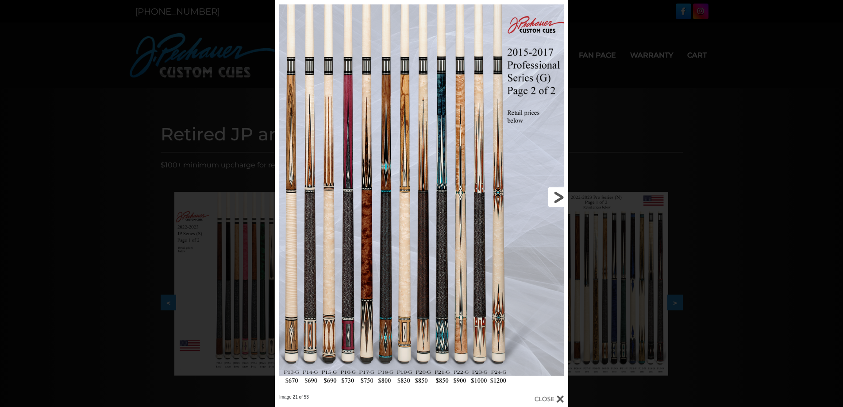
click at [553, 195] on link at bounding box center [502, 197] width 132 height 394
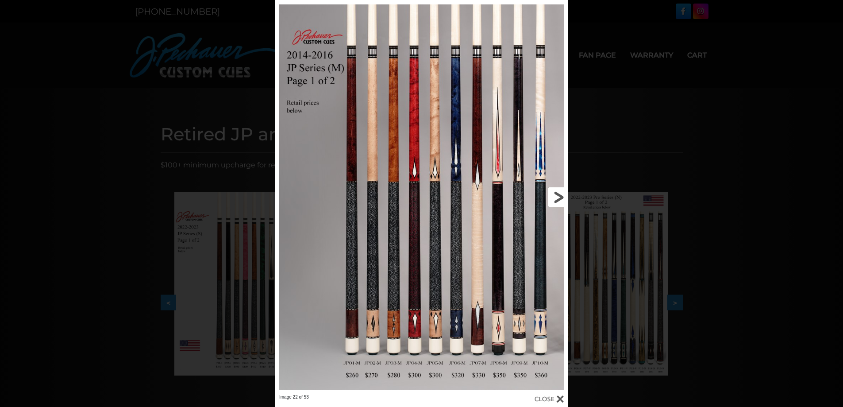
click at [563, 199] on link at bounding box center [502, 197] width 132 height 394
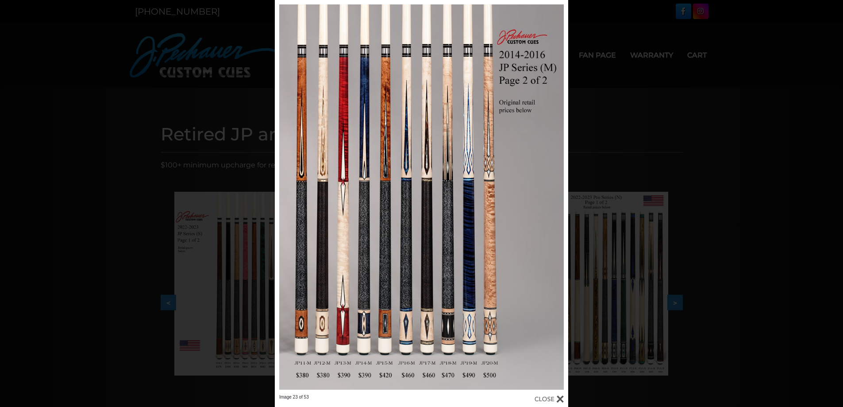
click at [88, 181] on div "Image 23 of 53" at bounding box center [421, 203] width 843 height 407
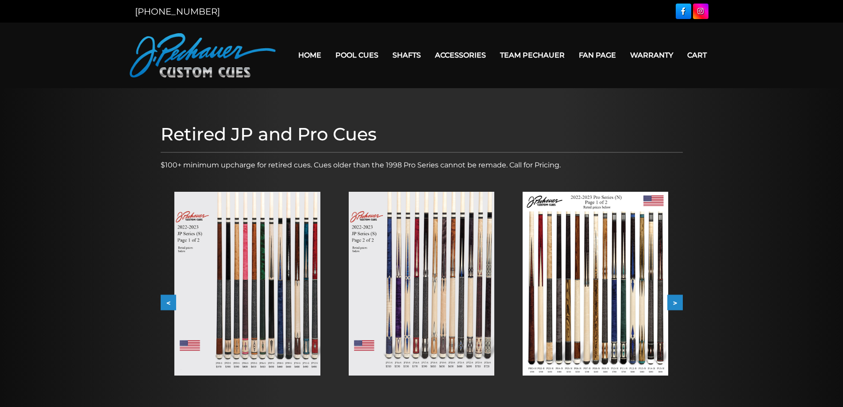
click at [166, 303] on button "<" at bounding box center [168, 302] width 15 height 15
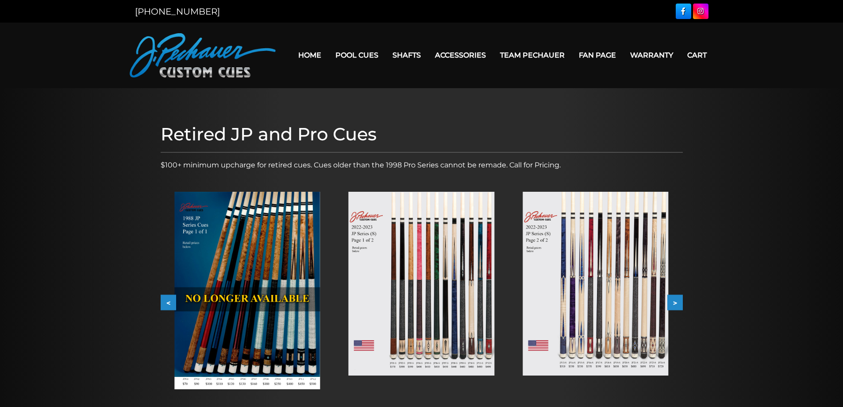
click at [416, 296] on img at bounding box center [422, 284] width 146 height 184
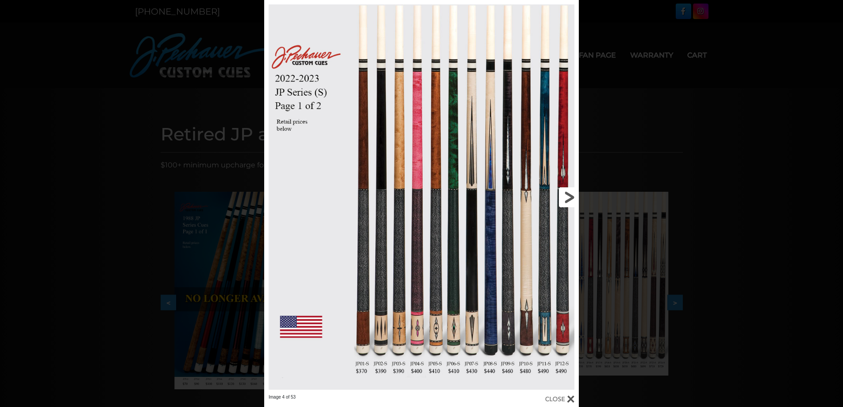
click at [566, 196] on link at bounding box center [508, 197] width 142 height 394
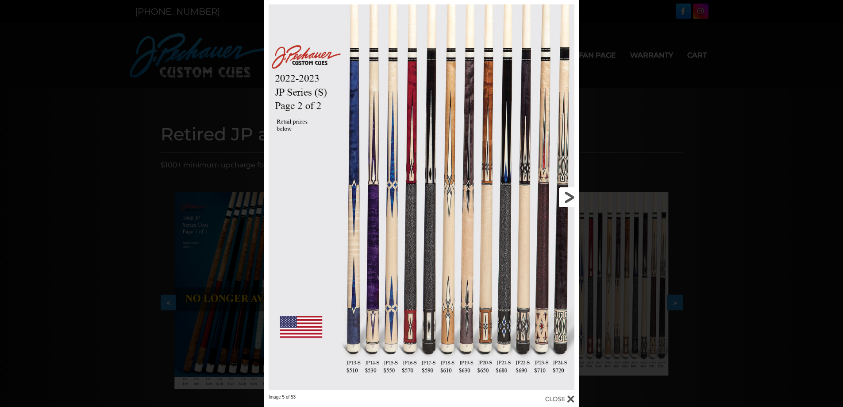
click at [567, 196] on link at bounding box center [508, 197] width 142 height 394
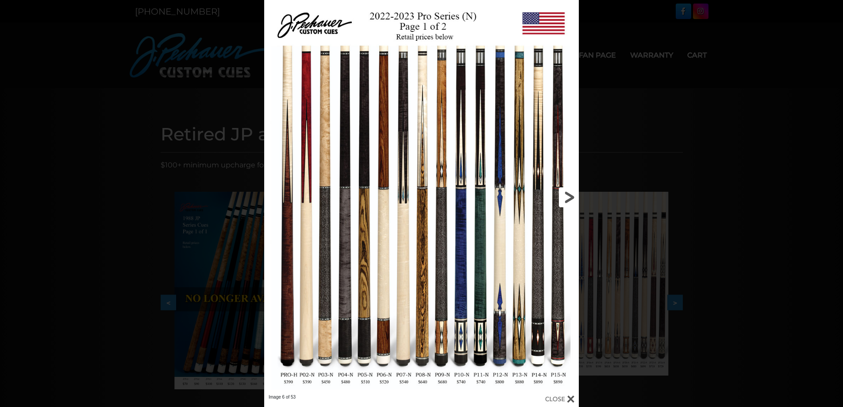
click at [568, 196] on link at bounding box center [508, 197] width 142 height 394
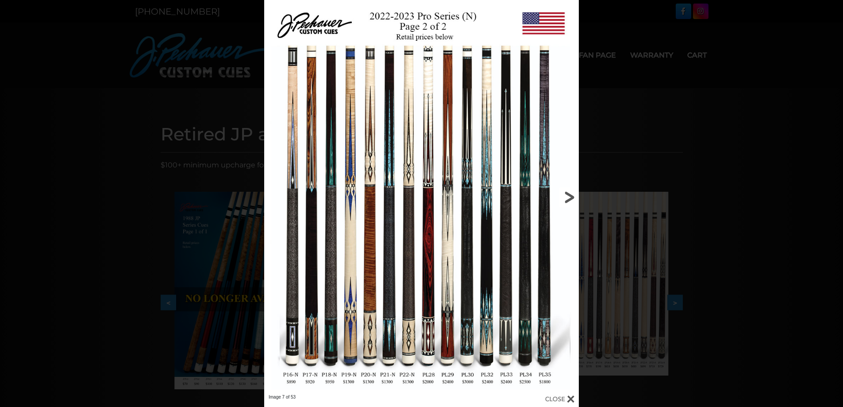
click at [566, 199] on link at bounding box center [508, 197] width 142 height 394
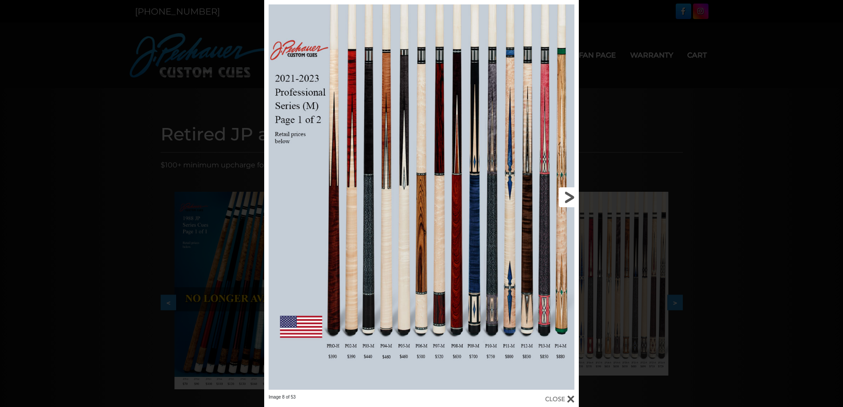
click at [560, 202] on link at bounding box center [508, 197] width 142 height 394
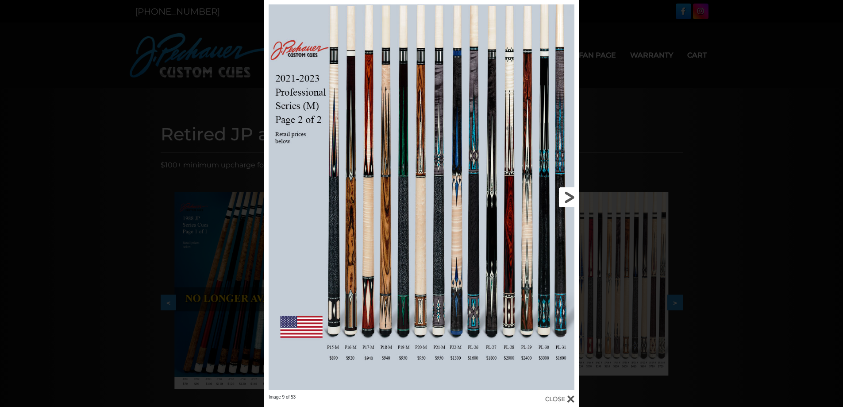
click at [571, 201] on link at bounding box center [508, 197] width 142 height 394
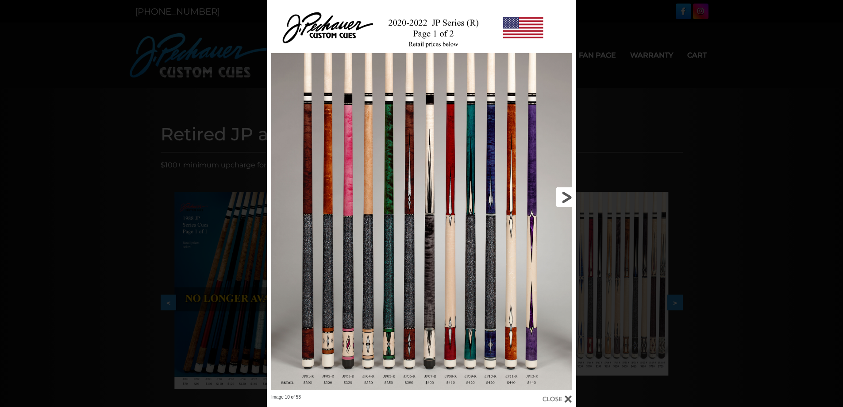
click at [561, 197] on link at bounding box center [506, 197] width 139 height 394
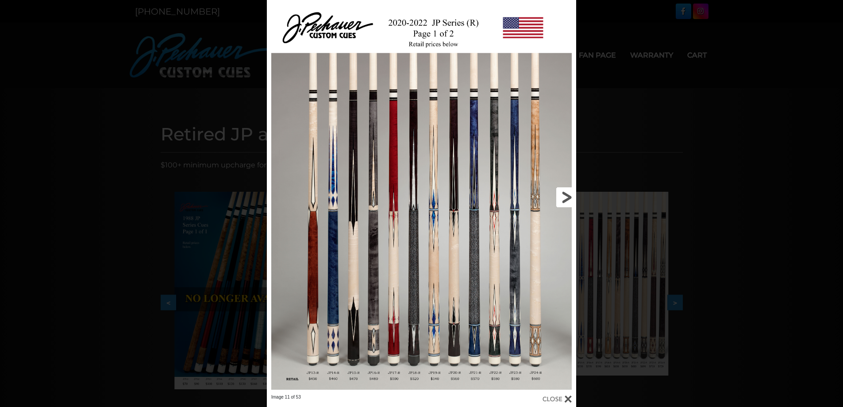
click at [559, 194] on link at bounding box center [506, 197] width 139 height 394
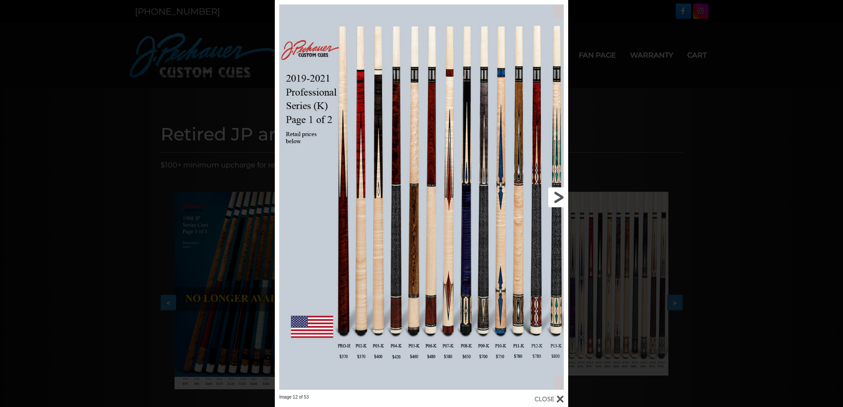
click at [553, 192] on link at bounding box center [502, 197] width 132 height 394
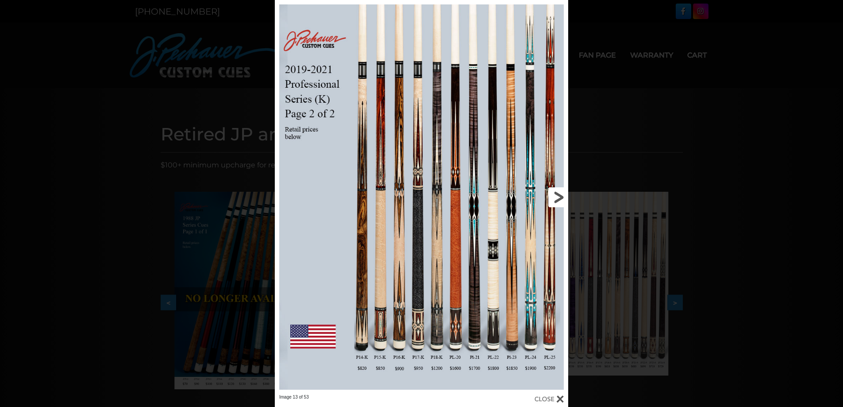
click at [549, 193] on link at bounding box center [502, 197] width 132 height 394
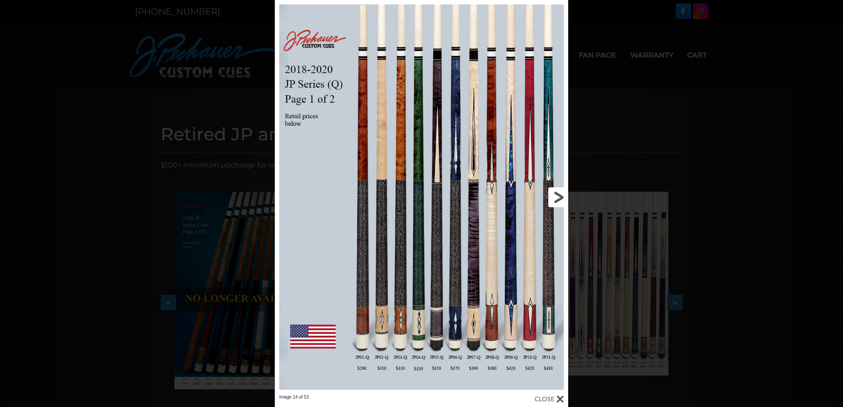
click at [552, 201] on link at bounding box center [502, 197] width 132 height 394
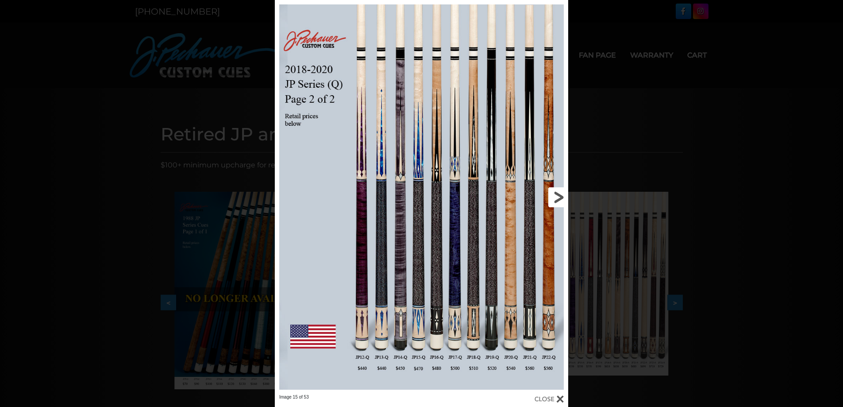
click at [555, 196] on link at bounding box center [502, 197] width 132 height 394
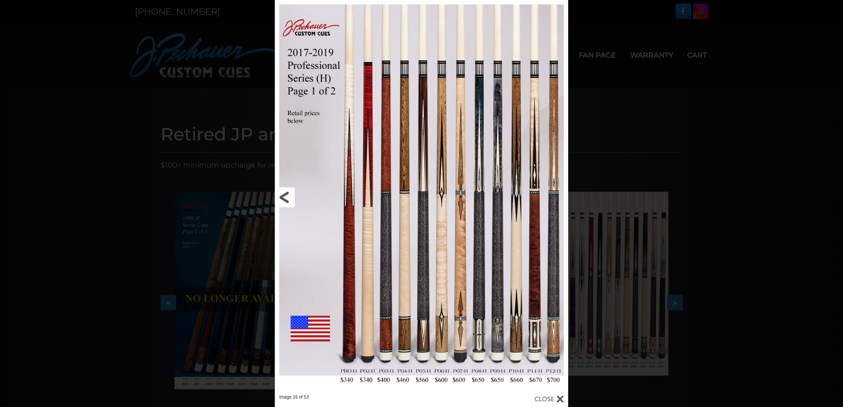
click at [288, 191] on link at bounding box center [341, 197] width 132 height 394
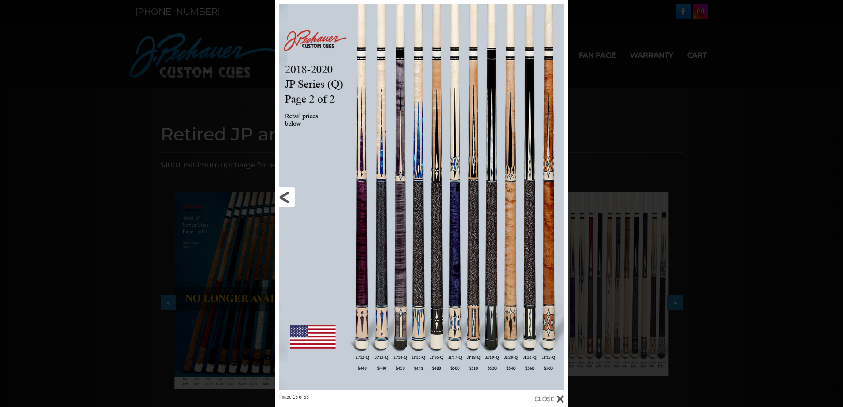
click at [289, 191] on link at bounding box center [341, 197] width 132 height 394
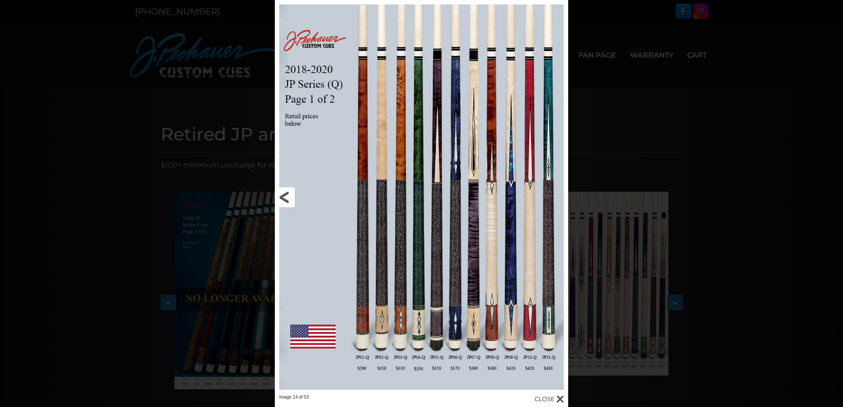
click at [289, 191] on link at bounding box center [341, 197] width 132 height 394
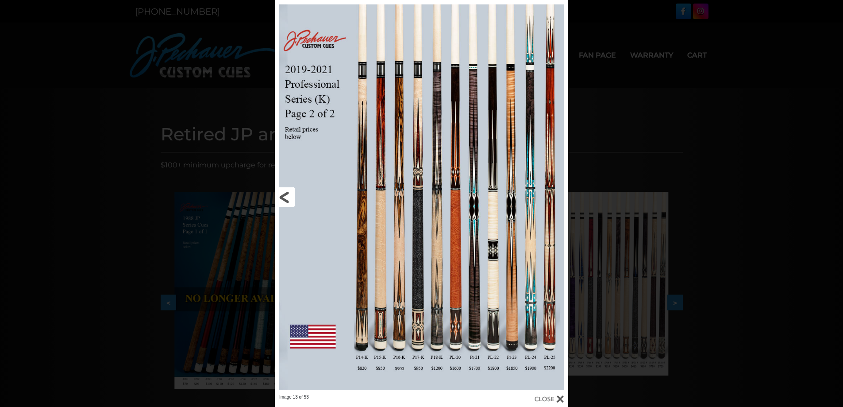
click at [290, 192] on link at bounding box center [341, 197] width 132 height 394
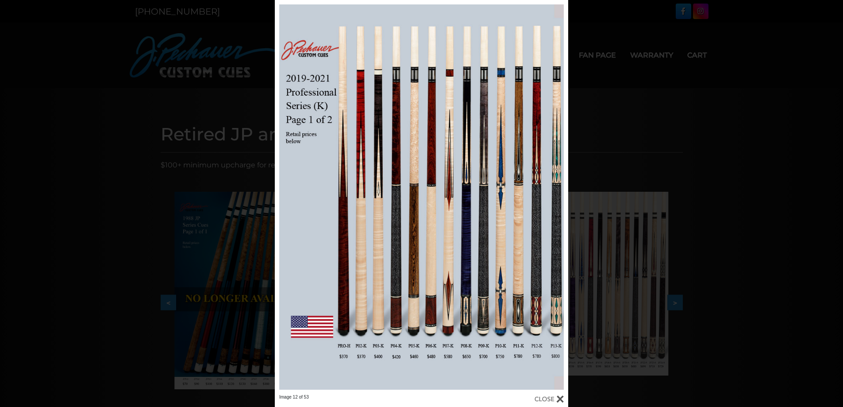
click at [561, 200] on link at bounding box center [502, 197] width 132 height 394
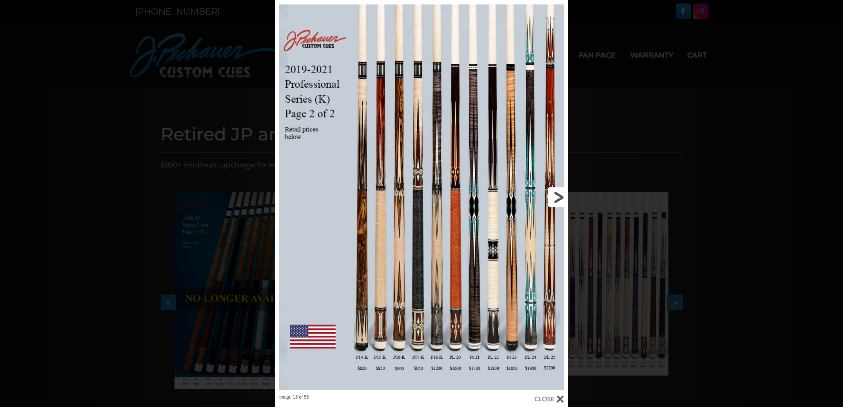
click at [561, 200] on link at bounding box center [502, 197] width 132 height 394
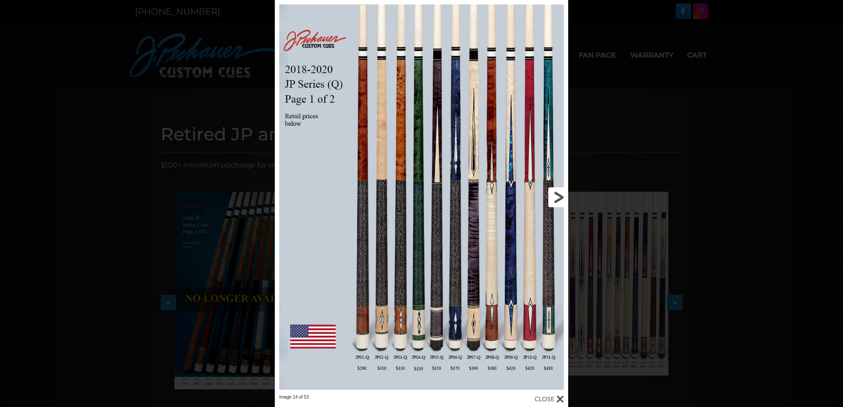
click at [561, 200] on link at bounding box center [502, 197] width 132 height 394
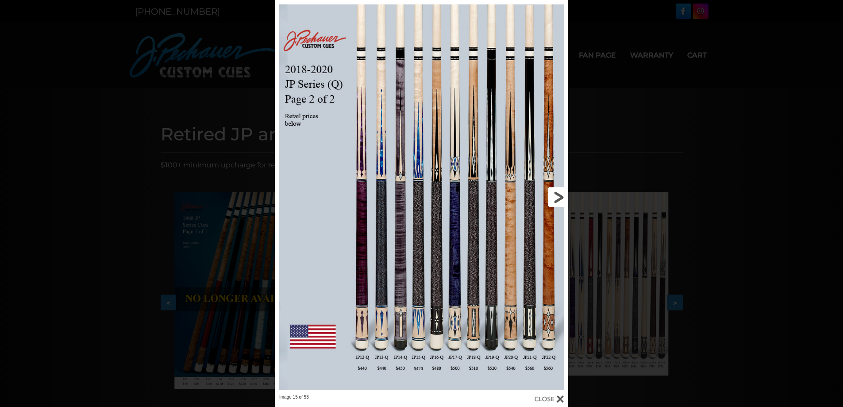
click at [561, 200] on link at bounding box center [502, 197] width 132 height 394
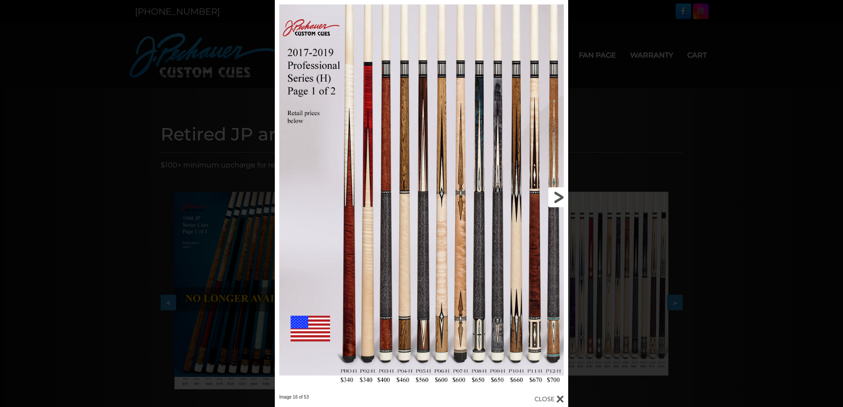
click at [561, 200] on link at bounding box center [502, 197] width 132 height 394
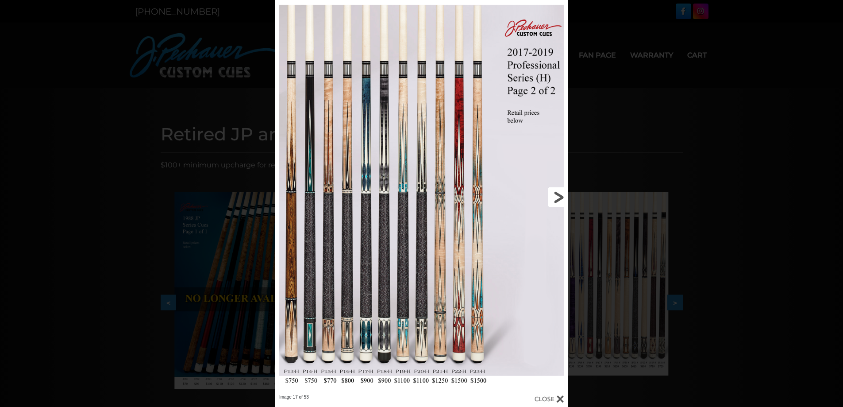
click at [556, 198] on link at bounding box center [502, 197] width 132 height 394
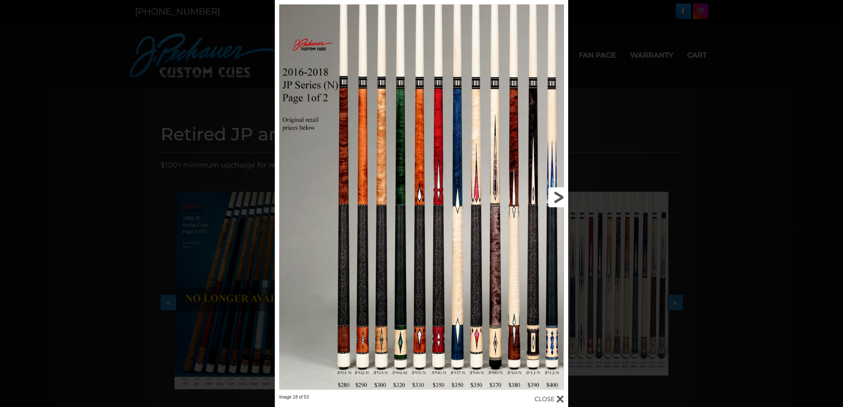
click at [556, 198] on link at bounding box center [502, 197] width 132 height 394
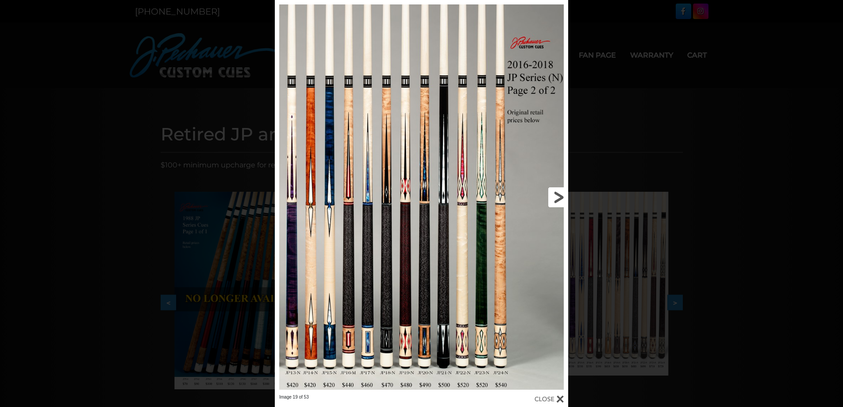
click at [556, 198] on link at bounding box center [502, 197] width 132 height 394
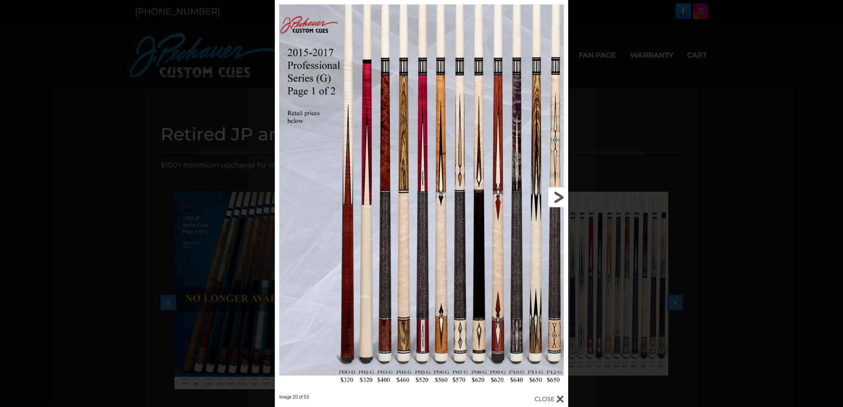
click at [556, 198] on link at bounding box center [502, 197] width 132 height 394
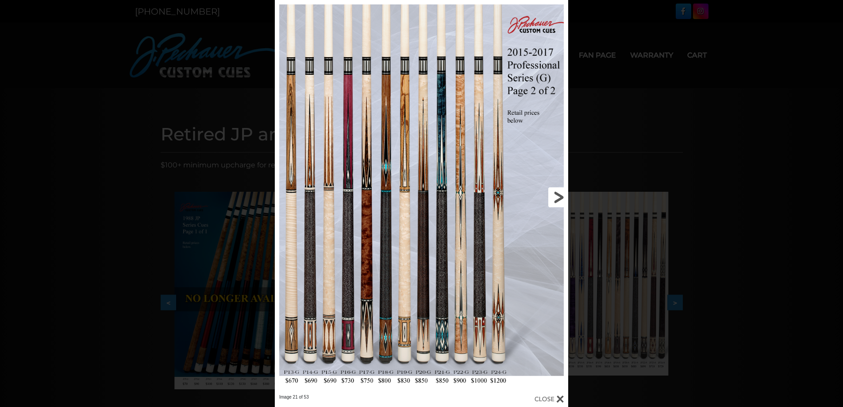
click at [556, 198] on link at bounding box center [502, 197] width 132 height 394
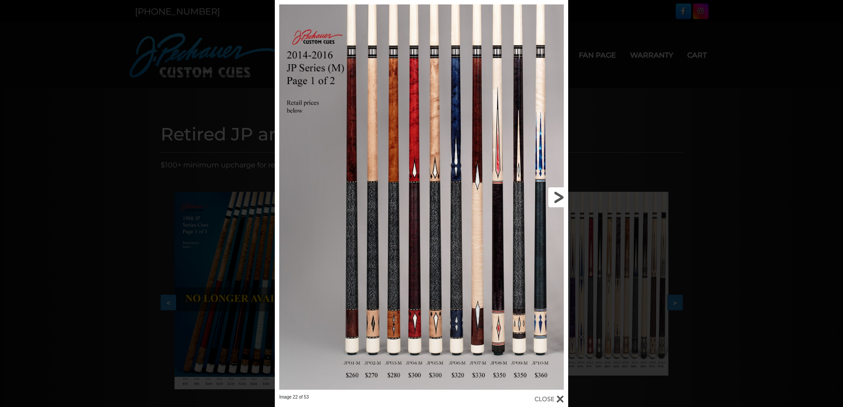
click at [556, 198] on link at bounding box center [502, 197] width 132 height 394
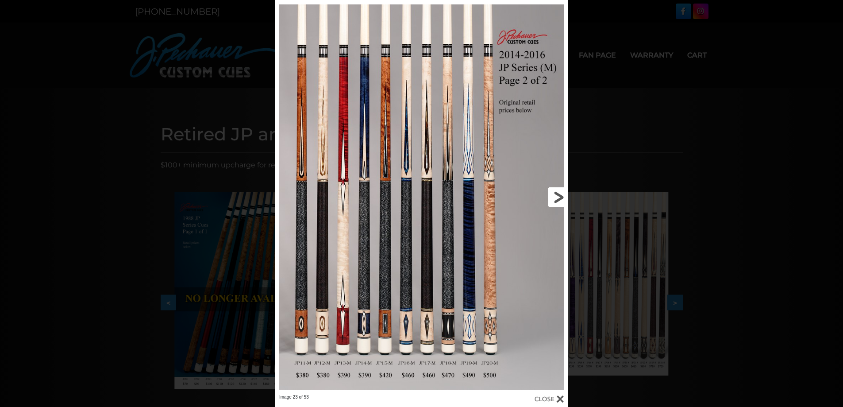
click at [556, 198] on link at bounding box center [502, 197] width 132 height 394
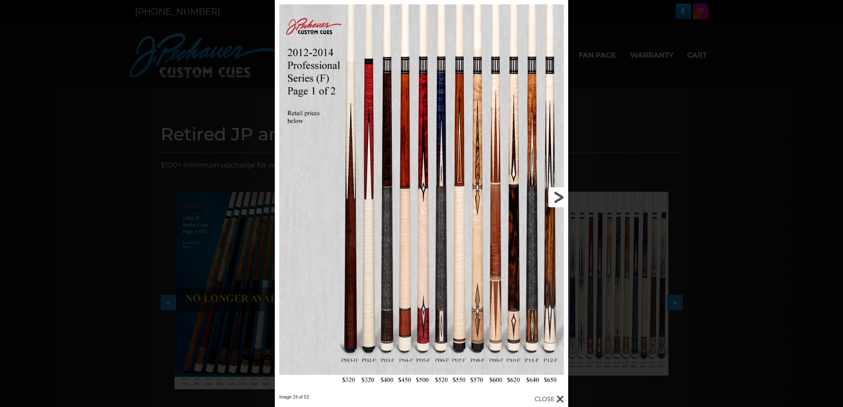
click at [556, 198] on link at bounding box center [502, 197] width 132 height 394
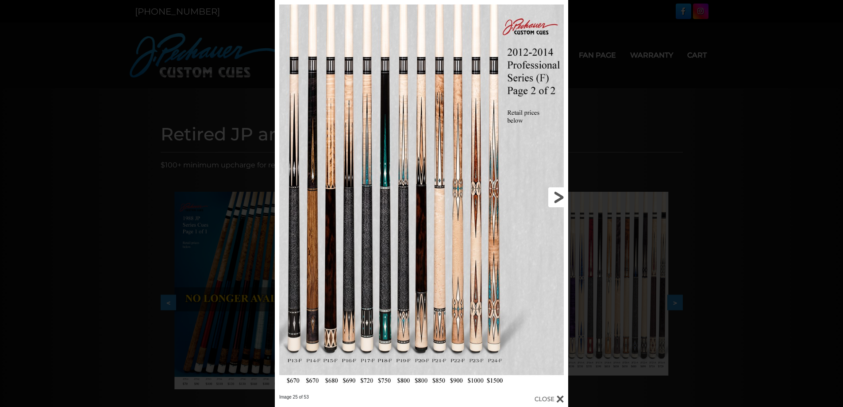
click at [556, 198] on link at bounding box center [502, 197] width 132 height 394
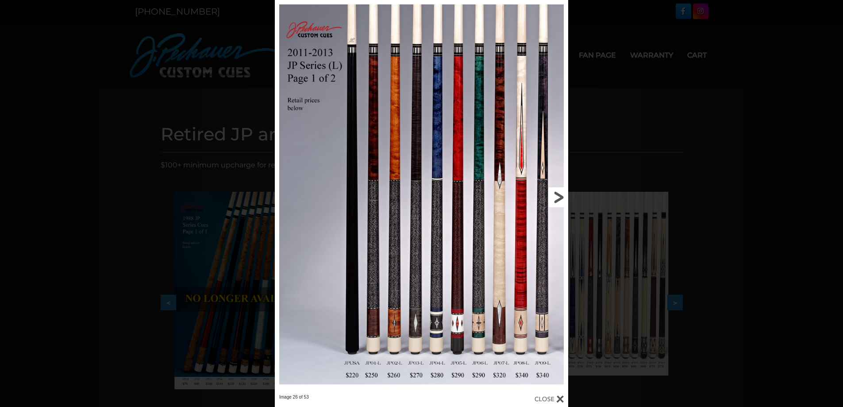
click at [553, 199] on link at bounding box center [502, 197] width 132 height 394
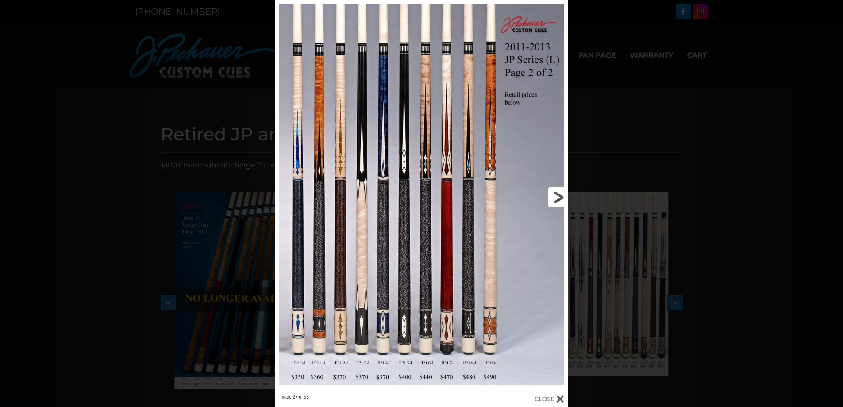
click at [553, 201] on link at bounding box center [502, 197] width 132 height 394
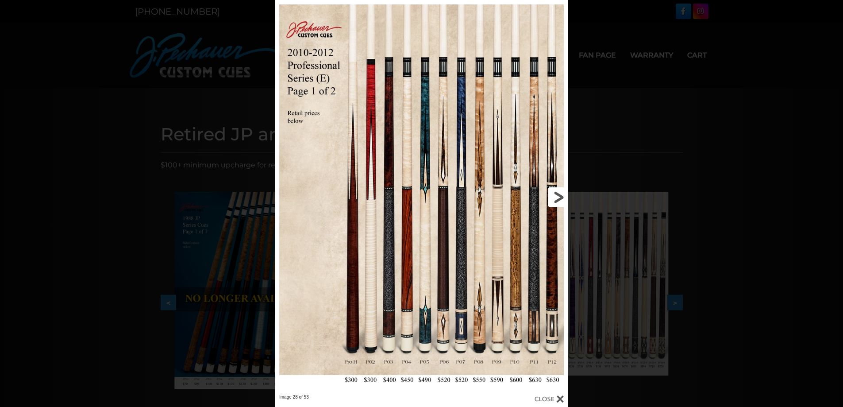
click at [553, 202] on link at bounding box center [502, 197] width 132 height 394
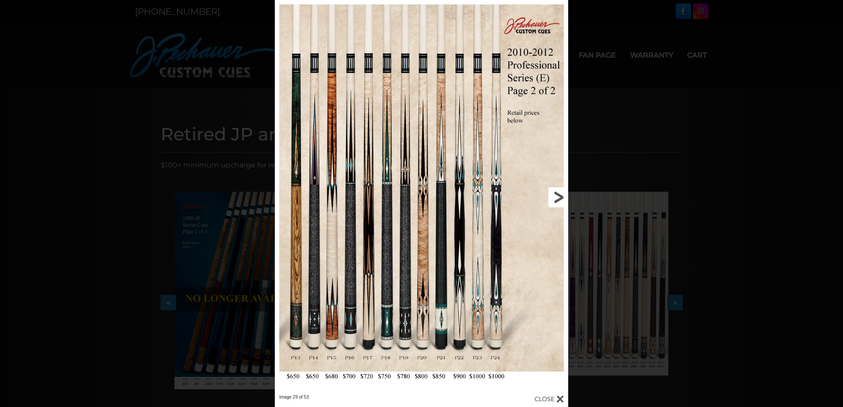
click at [553, 203] on link at bounding box center [502, 197] width 132 height 394
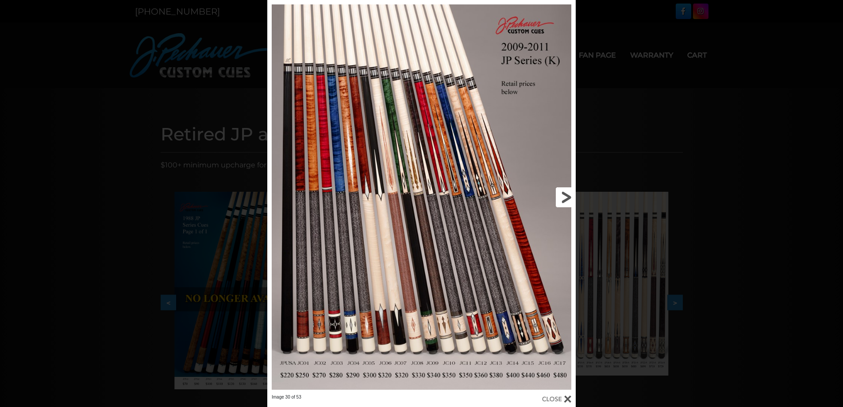
click at [559, 200] on link at bounding box center [506, 197] width 139 height 394
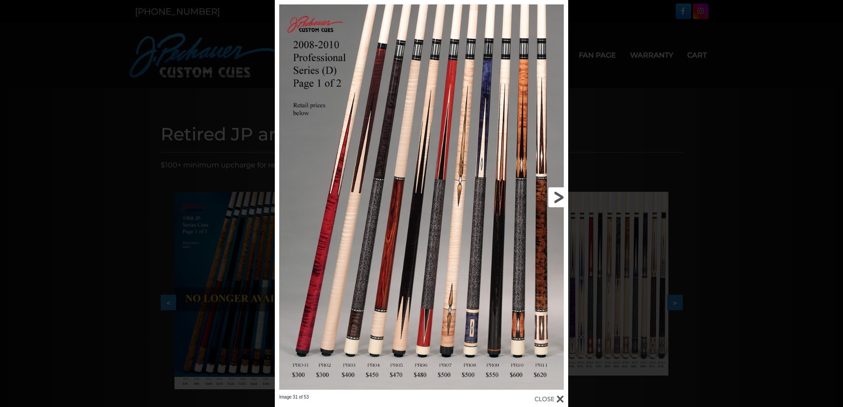
click at [559, 200] on link at bounding box center [502, 197] width 132 height 394
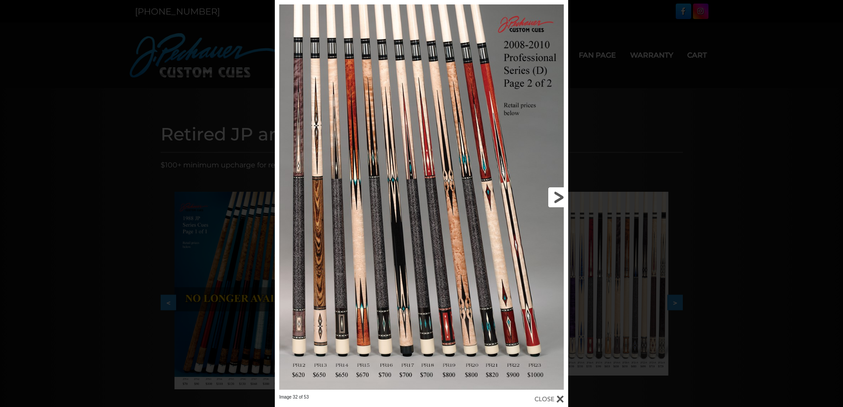
click at [558, 200] on link at bounding box center [502, 197] width 132 height 394
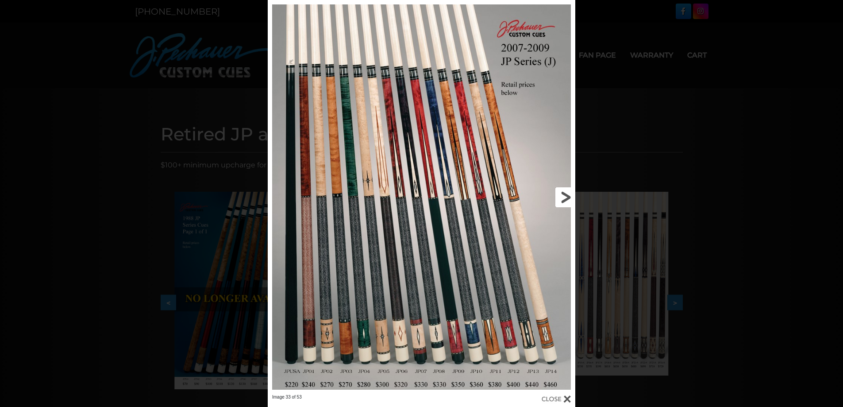
click at [559, 199] on link at bounding box center [506, 197] width 138 height 394
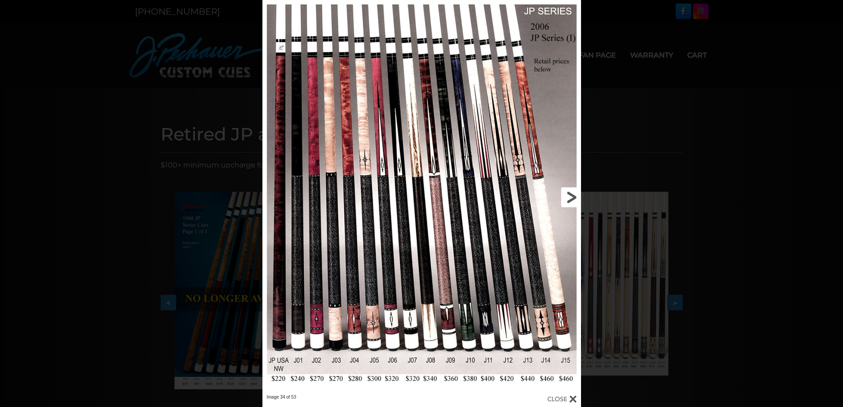
click at [559, 199] on link at bounding box center [509, 197] width 143 height 394
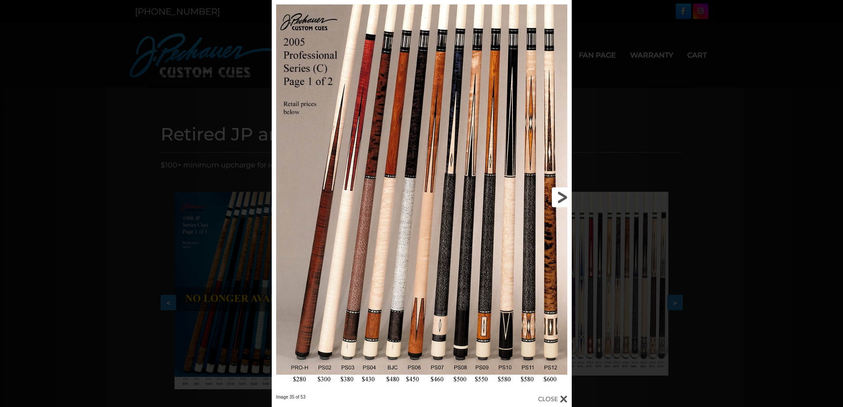
click at [559, 200] on link at bounding box center [503, 197] width 135 height 394
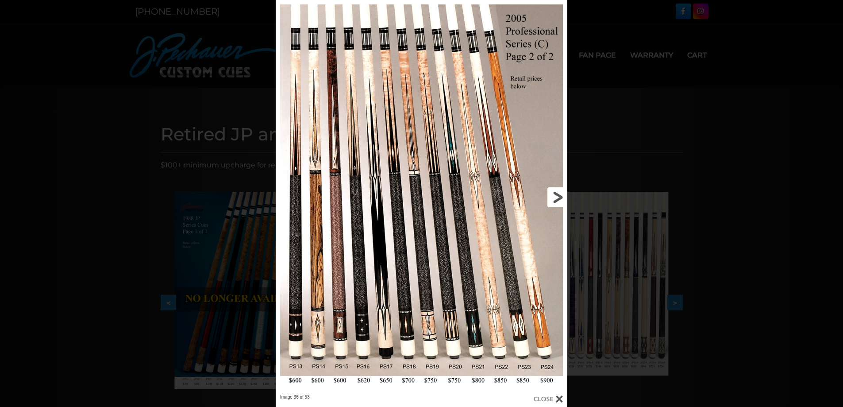
click at [558, 201] on link at bounding box center [501, 197] width 131 height 394
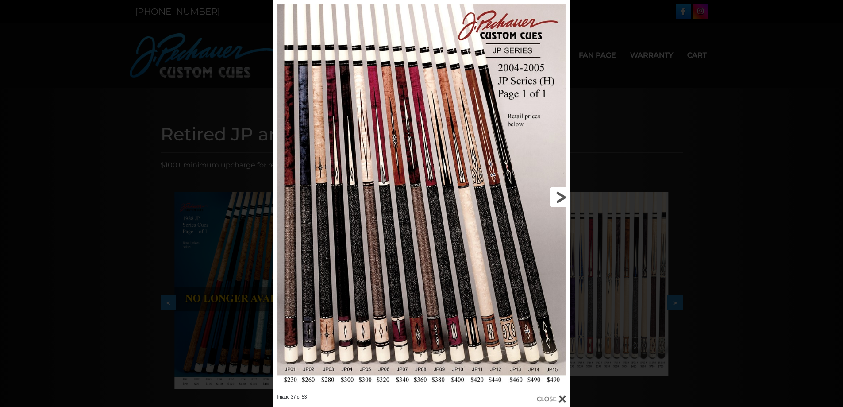
click at [557, 201] on link at bounding box center [503, 197] width 134 height 394
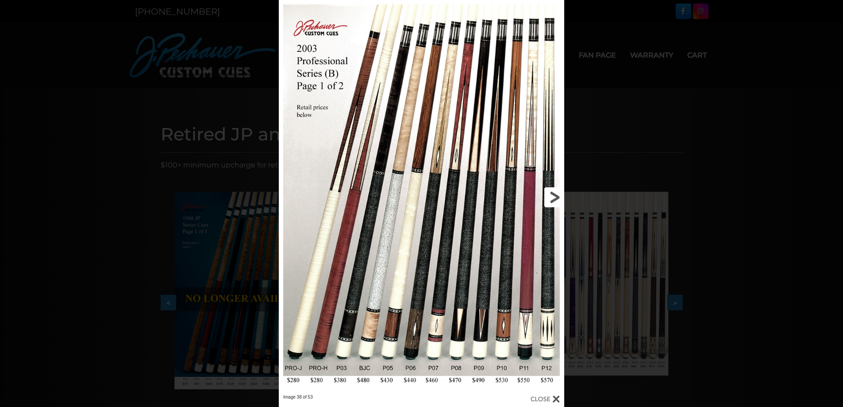
click at [557, 205] on link at bounding box center [500, 197] width 128 height 394
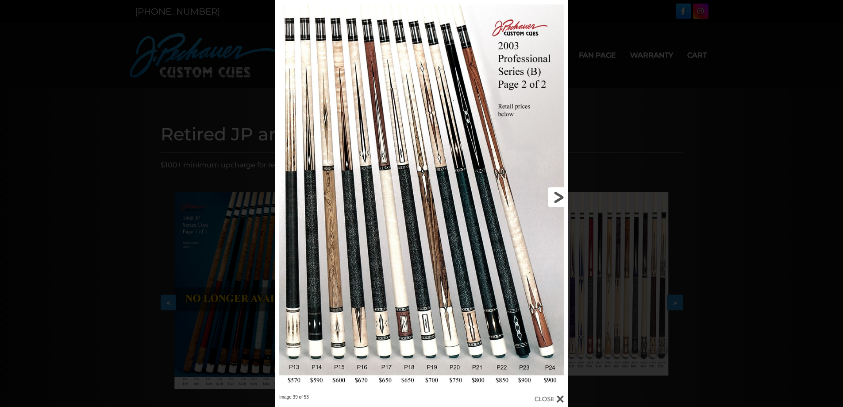
click at [557, 205] on link at bounding box center [502, 197] width 132 height 394
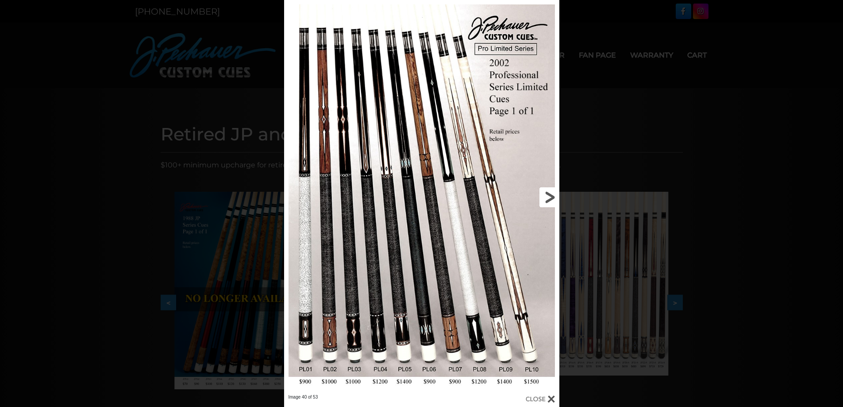
click at [557, 205] on link at bounding box center [497, 197] width 124 height 394
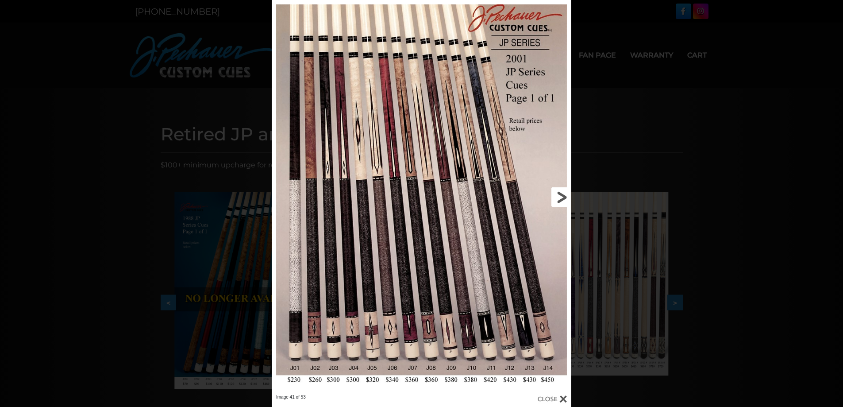
click at [557, 206] on link at bounding box center [503, 197] width 135 height 394
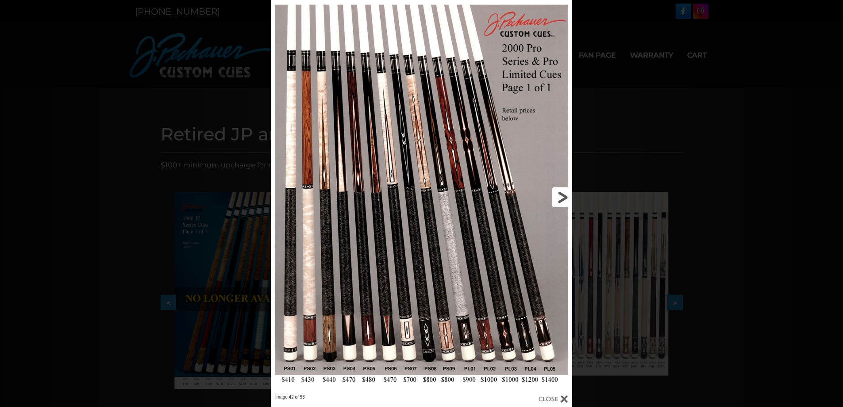
click at [557, 207] on link at bounding box center [504, 197] width 135 height 394
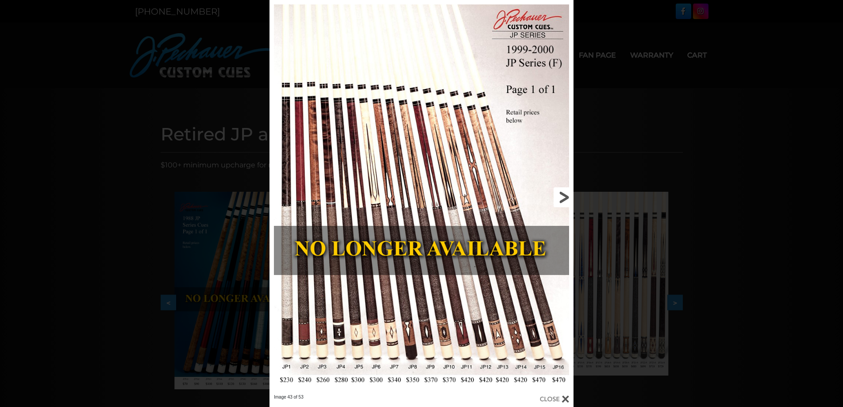
click at [559, 203] on link at bounding box center [505, 197] width 137 height 394
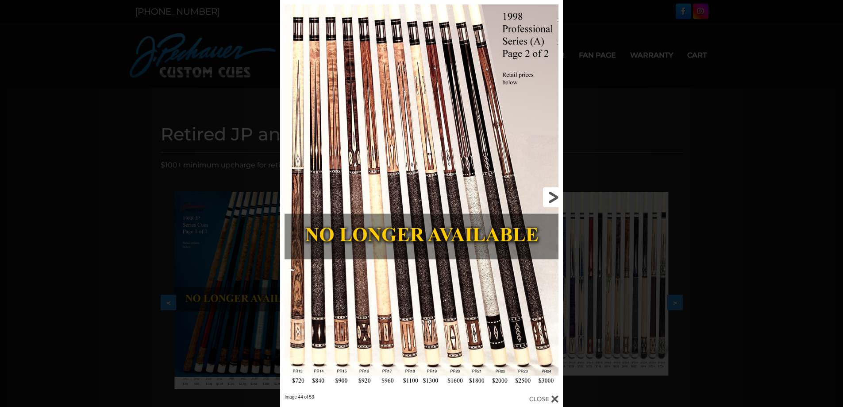
click at [559, 203] on link at bounding box center [498, 197] width 127 height 394
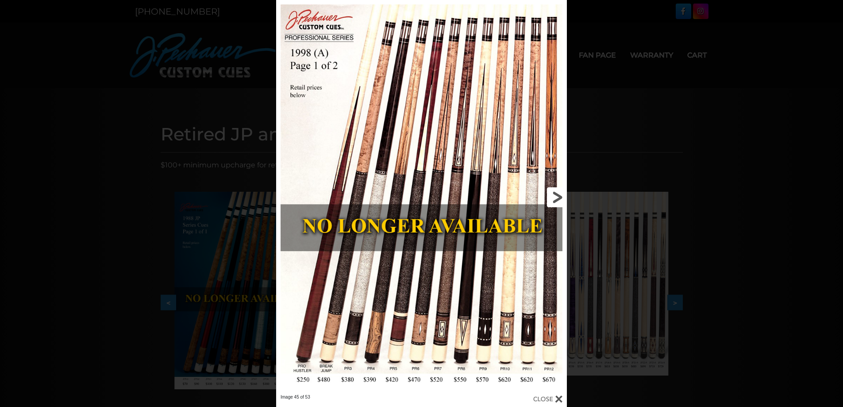
click at [559, 204] on link at bounding box center [501, 197] width 131 height 394
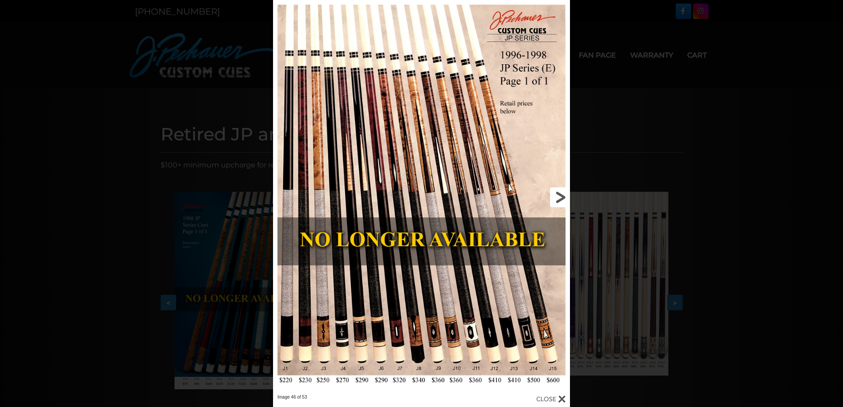
click at [559, 205] on link at bounding box center [503, 197] width 134 height 394
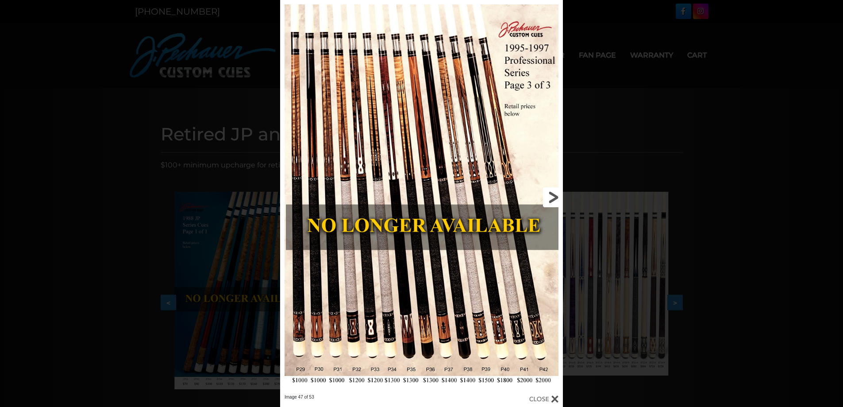
click at [559, 205] on link at bounding box center [498, 197] width 127 height 394
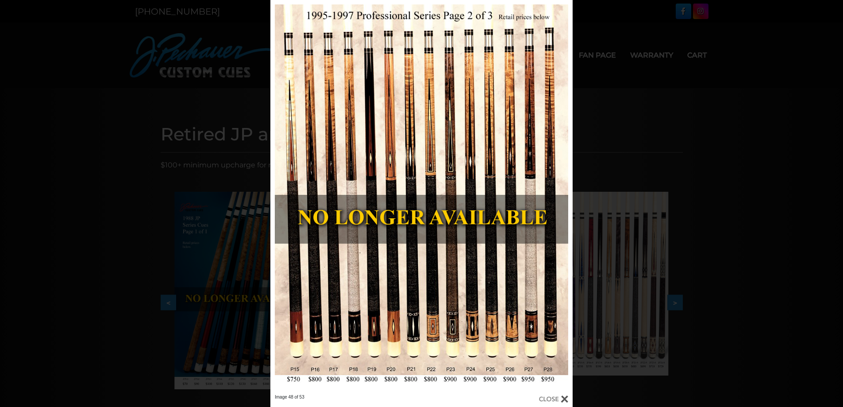
click at [59, 203] on div "Image 48 of 53" at bounding box center [421, 203] width 843 height 407
